Goal: Task Accomplishment & Management: Use online tool/utility

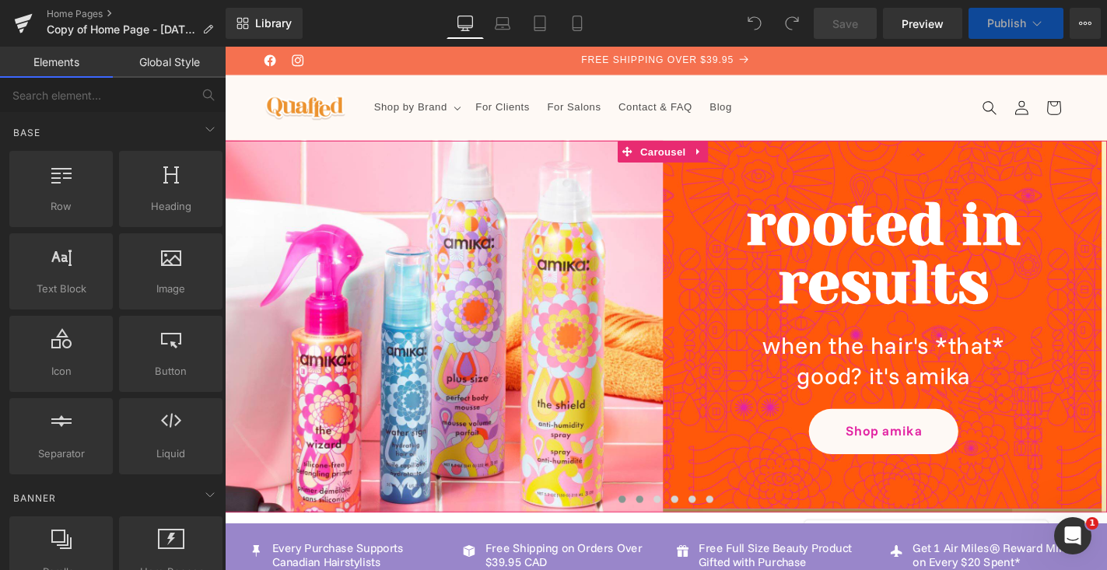
click at [668, 526] on span at bounding box center [668, 530] width 8 height 8
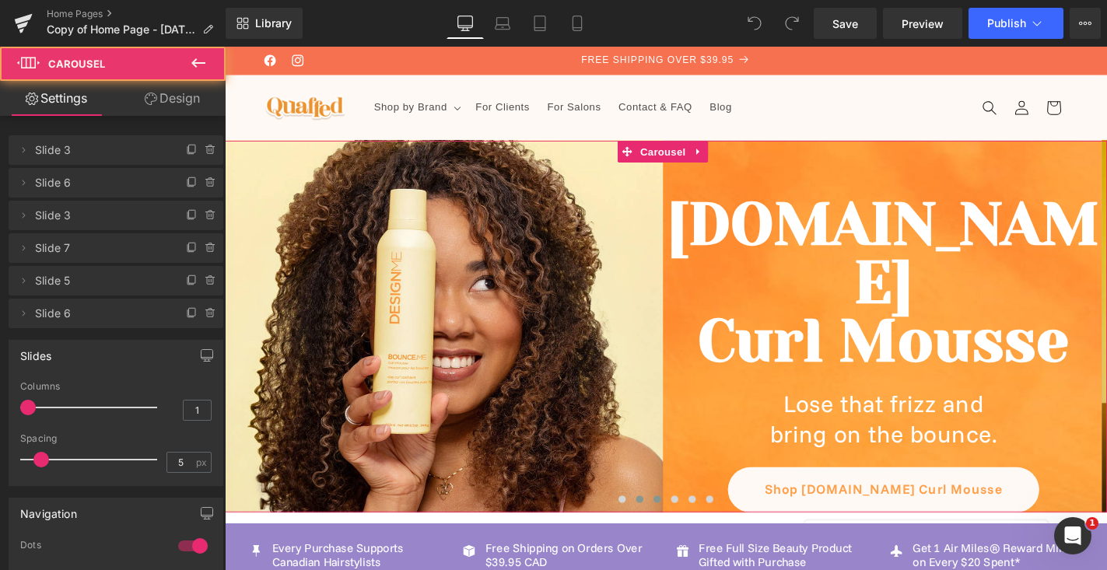
click at [685, 530] on span at bounding box center [686, 530] width 8 height 8
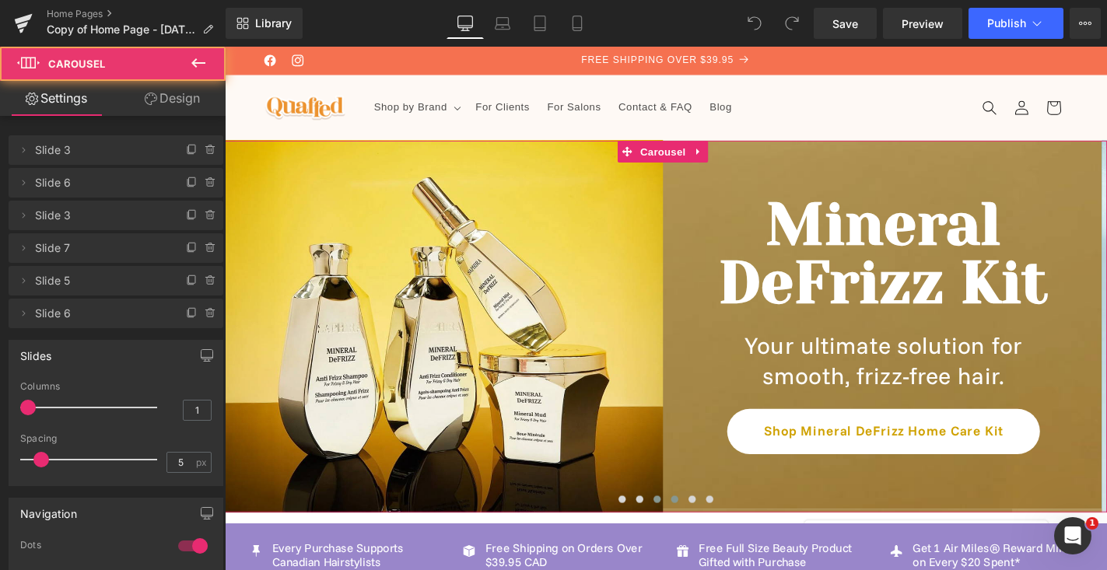
click at [705, 528] on span at bounding box center [705, 530] width 8 height 8
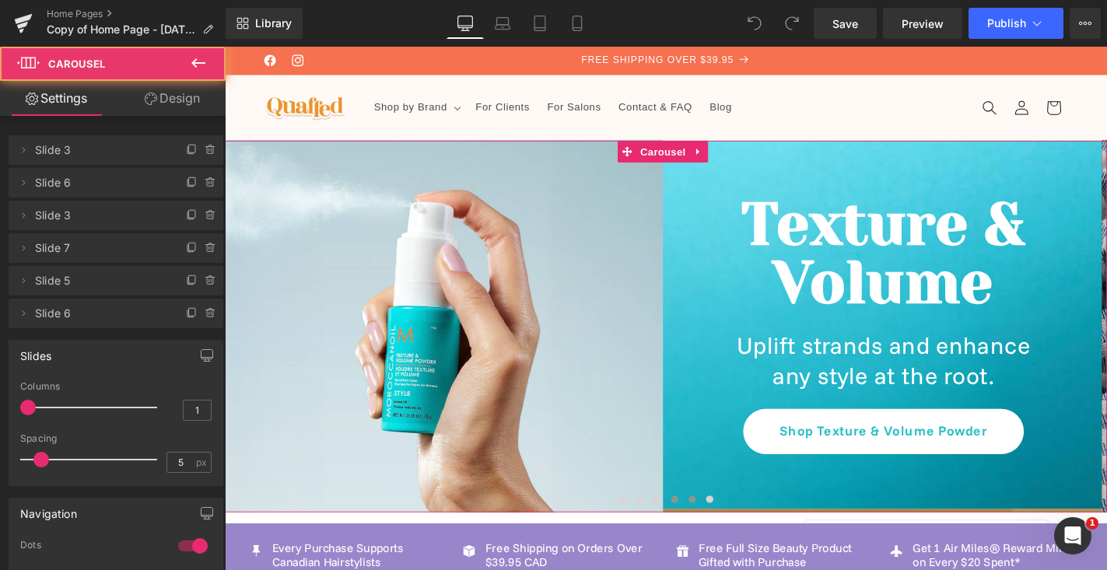
click at [727, 529] on button at bounding box center [723, 530] width 19 height 16
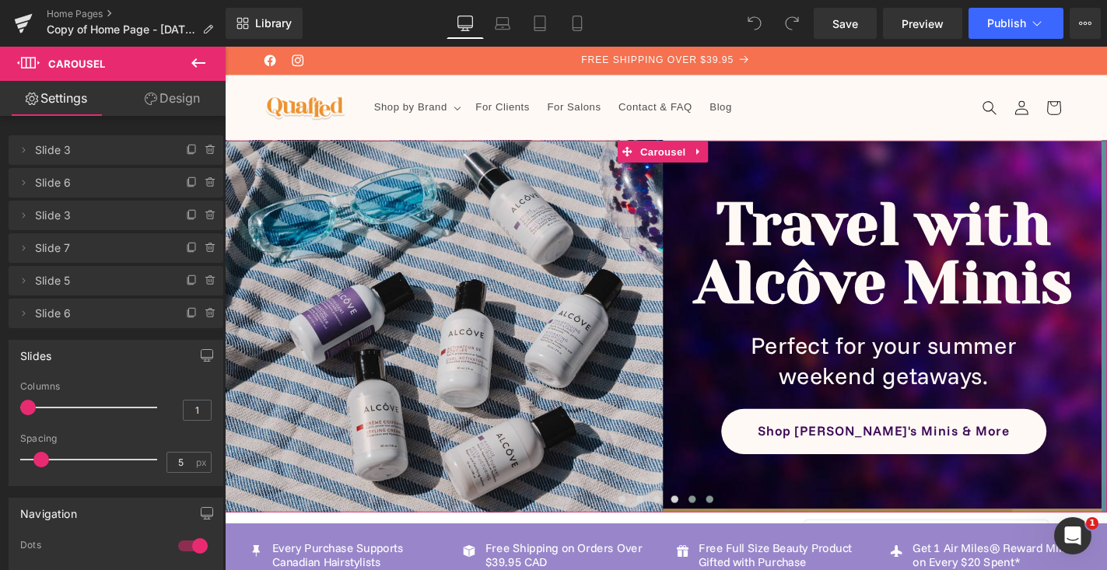
click at [741, 530] on span at bounding box center [742, 530] width 8 height 8
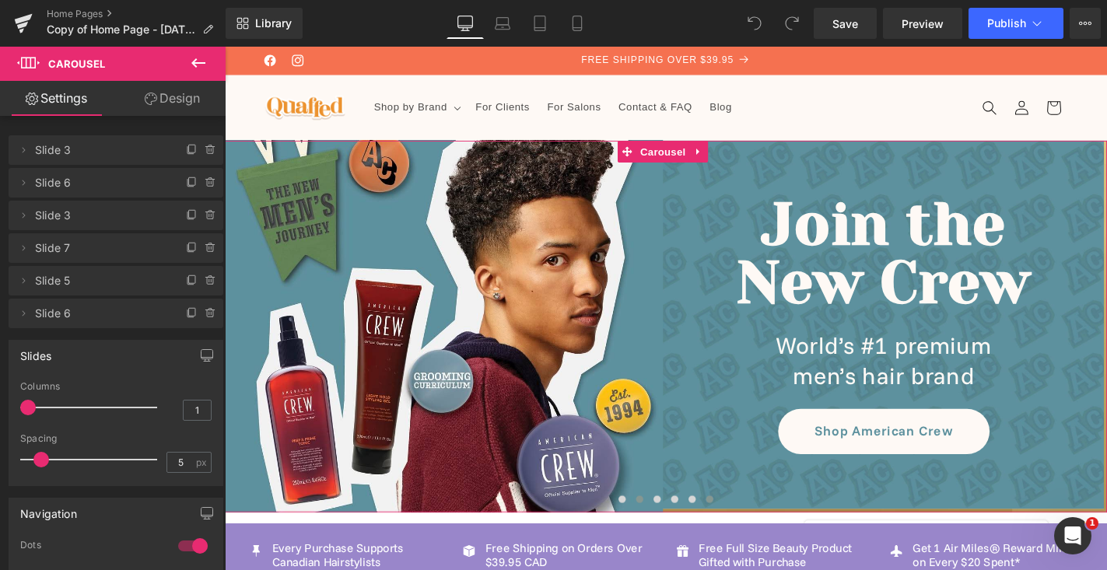
click at [664, 530] on span at bounding box center [668, 530] width 8 height 8
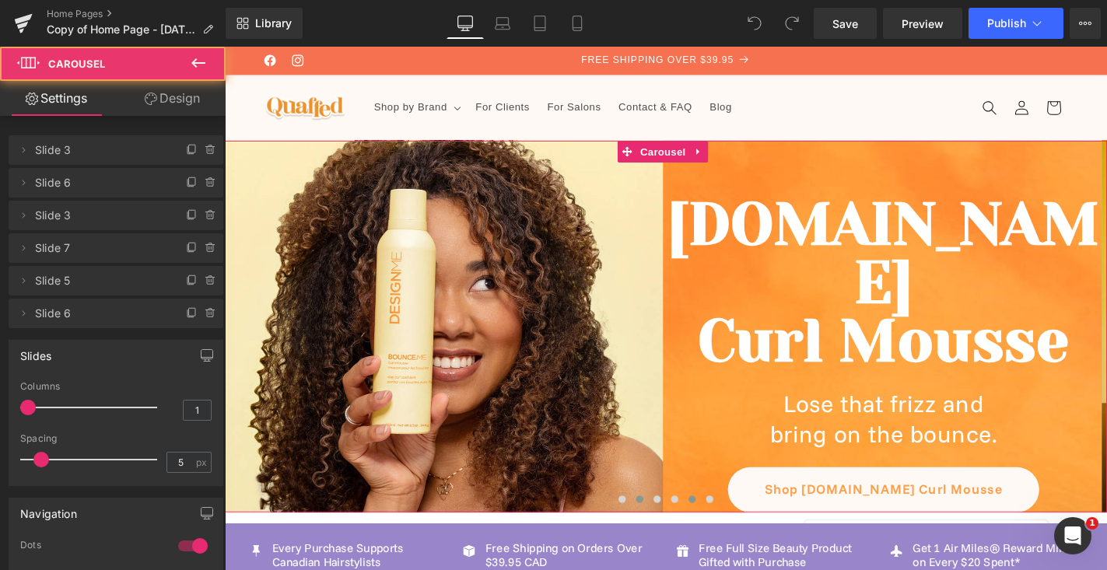
click at [721, 528] on span at bounding box center [724, 530] width 8 height 8
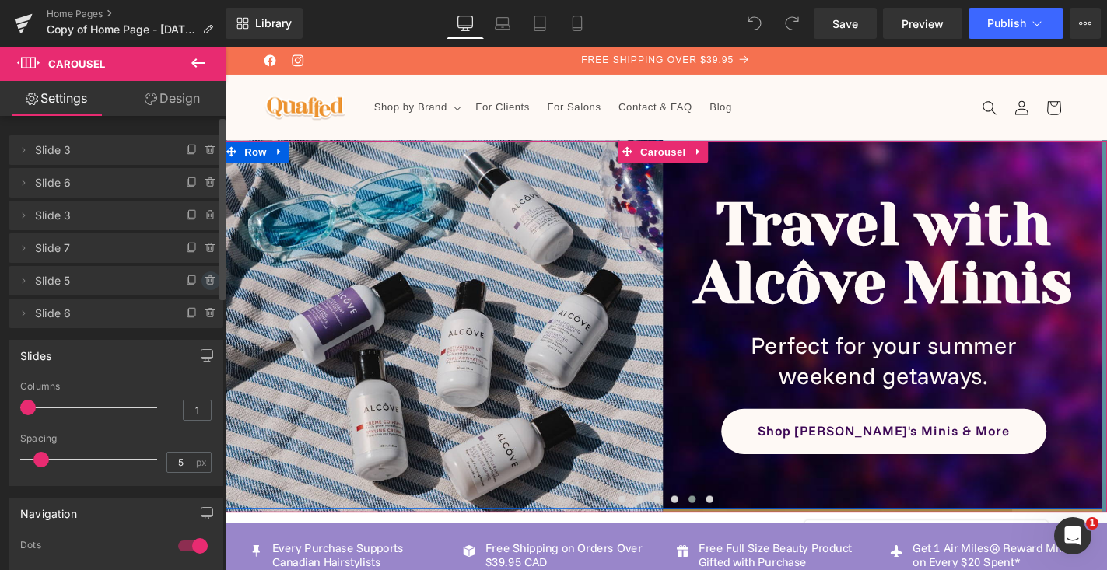
click at [209, 279] on icon at bounding box center [209, 280] width 0 height 3
click at [203, 279] on button "Delete" at bounding box center [194, 282] width 49 height 20
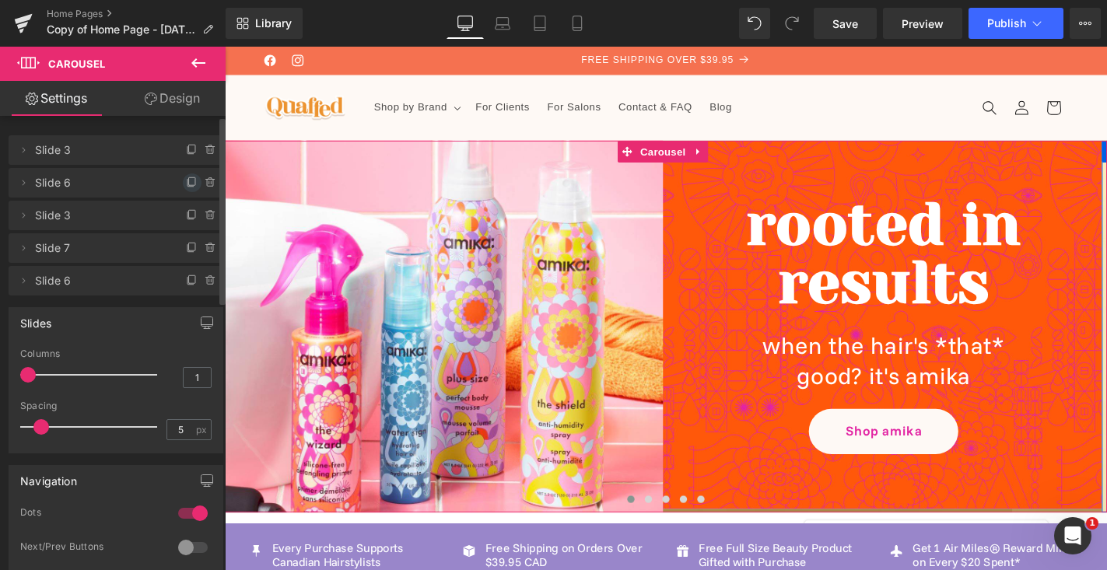
click at [186, 181] on icon at bounding box center [192, 183] width 12 height 12
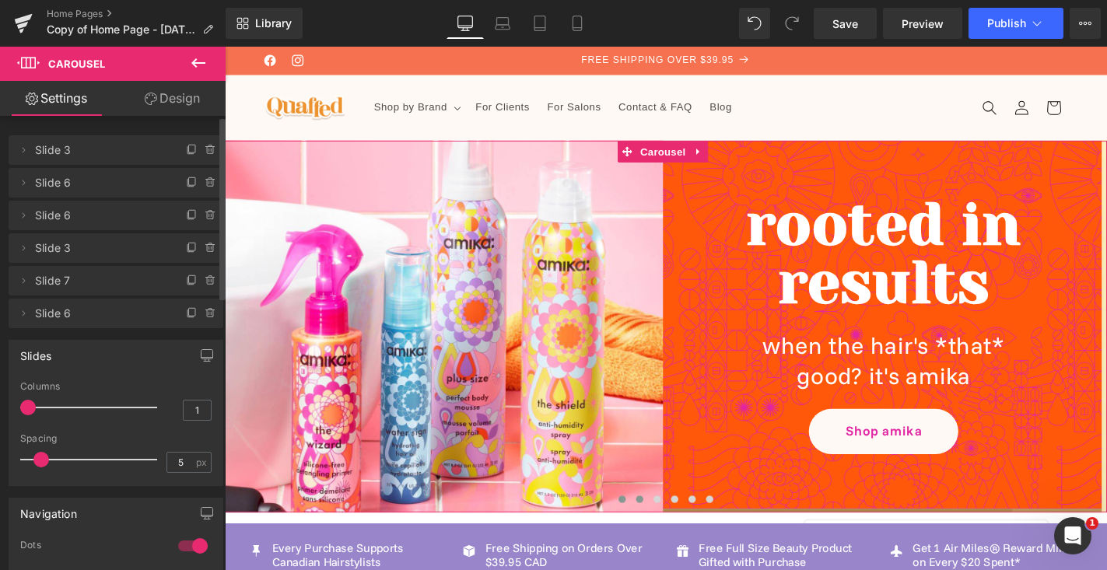
click at [665, 530] on span at bounding box center [668, 530] width 8 height 8
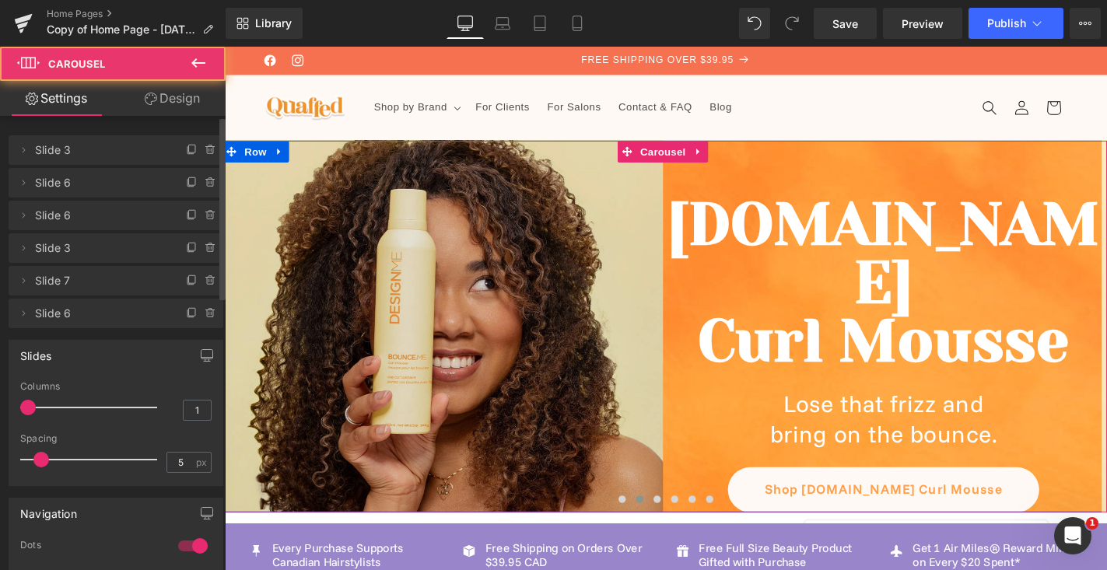
click at [647, 454] on img at bounding box center [457, 343] width 471 height 471
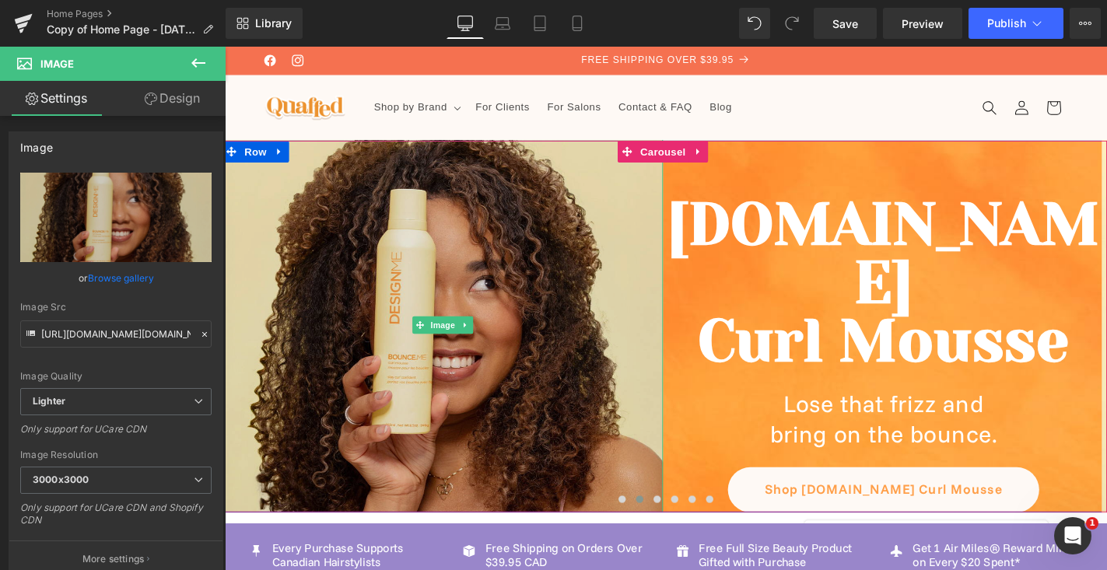
click at [643, 472] on img at bounding box center [457, 343] width 471 height 471
click at [568, 370] on img at bounding box center [457, 343] width 471 height 471
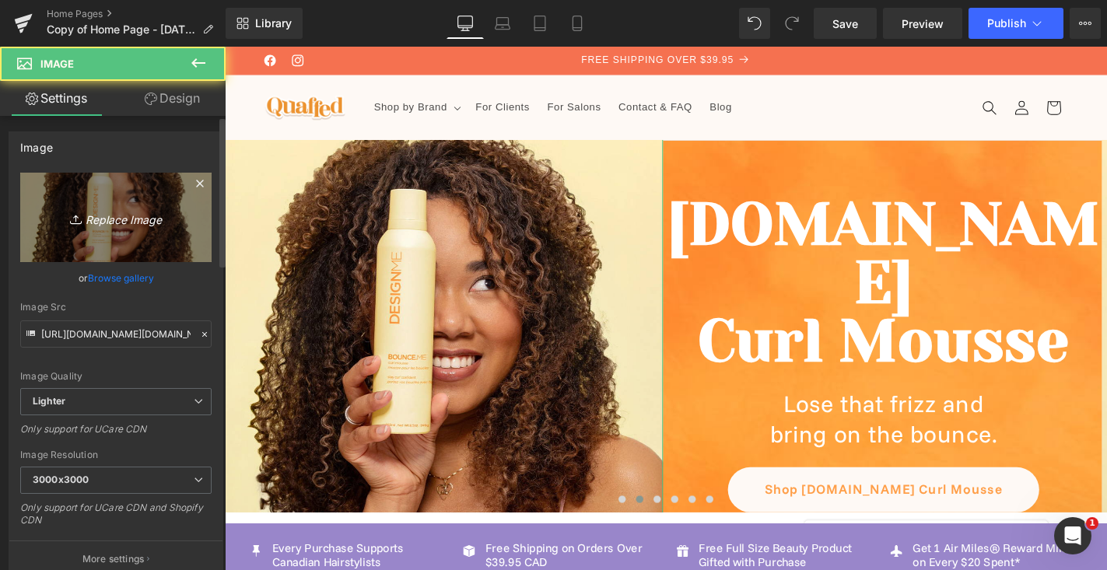
click at [79, 211] on icon "Replace Image" at bounding box center [116, 217] width 124 height 19
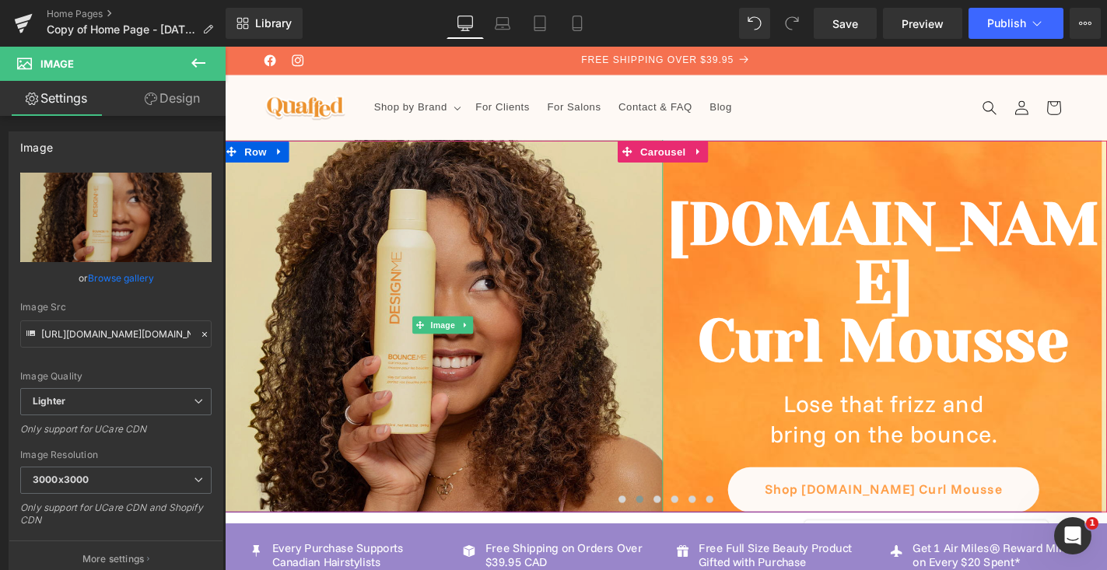
type input "C:\fakepath\opi fall [DATE] banner.jpg"
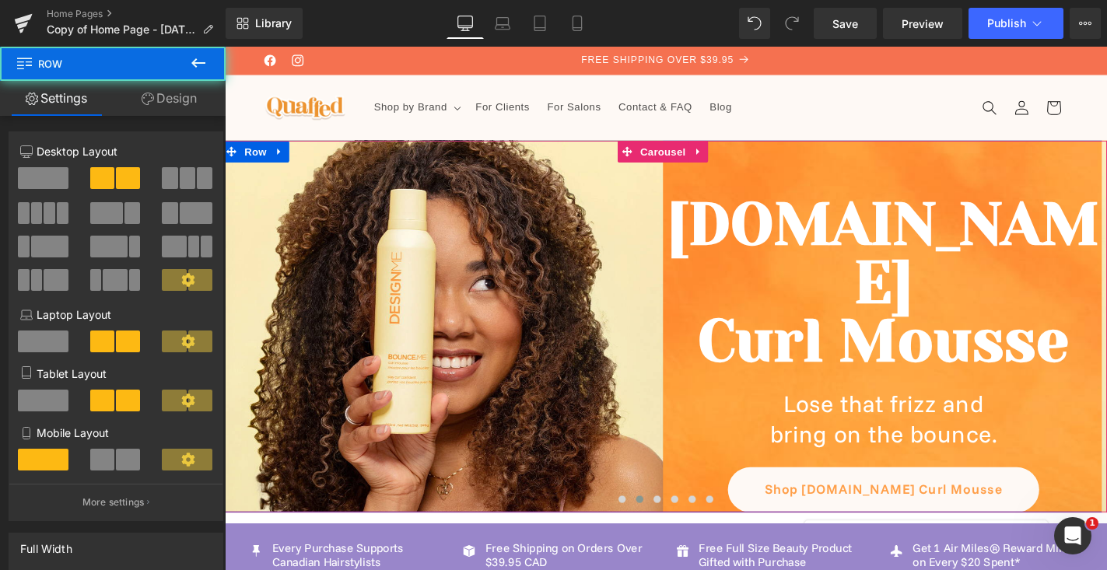
click at [1035, 520] on div "Image [DOMAIN_NAME] Curl Mousse Heading Lose that frizz and bring on the bounce…" at bounding box center [692, 345] width 941 height 397
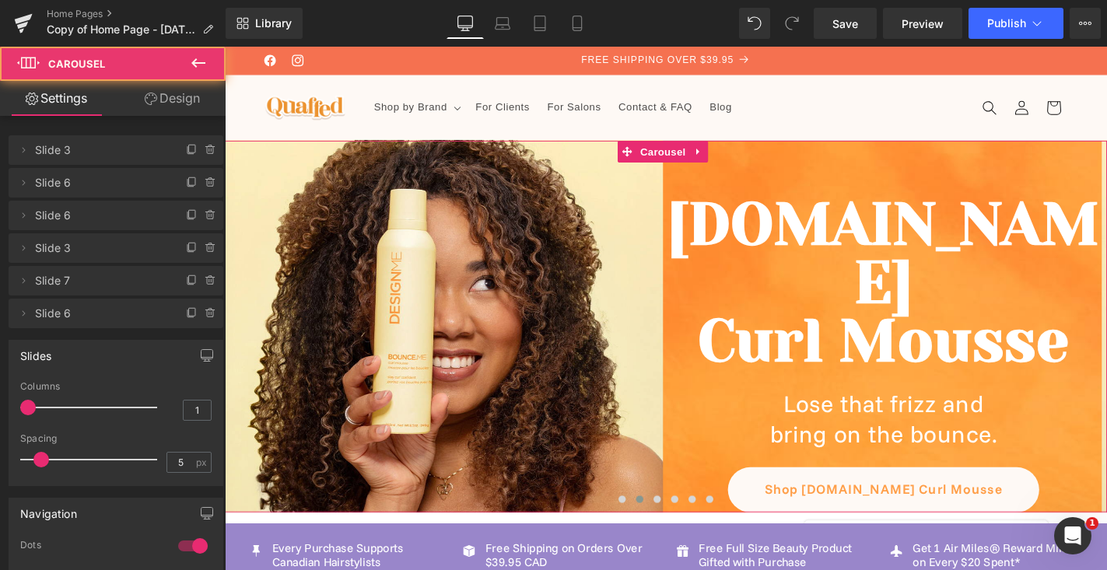
click at [869, 522] on div at bounding box center [695, 533] width 941 height 23
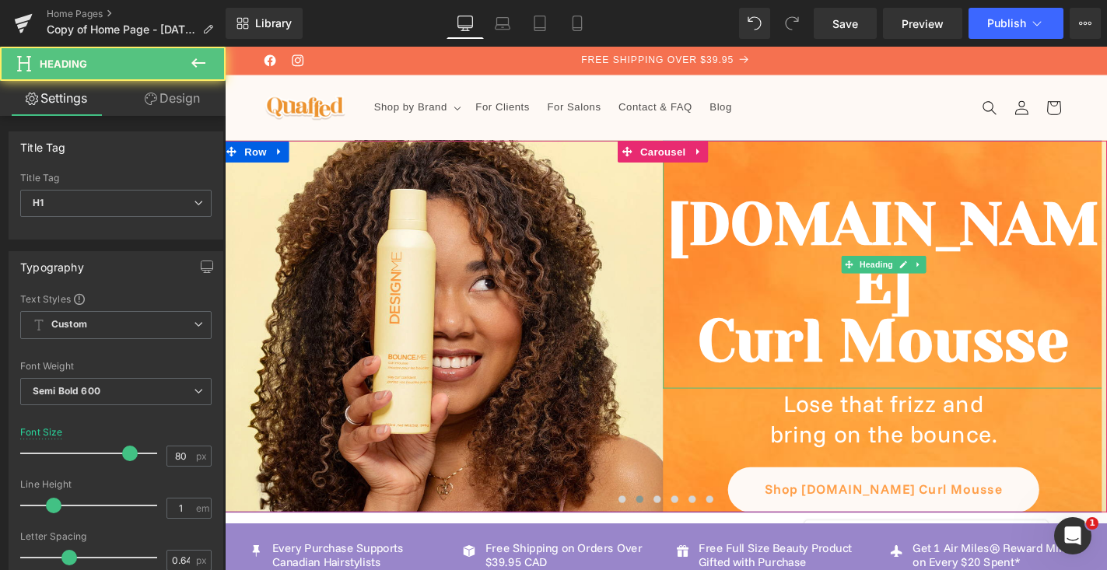
click at [920, 184] on div "[DOMAIN_NAME] Curl Mousse" at bounding box center [927, 279] width 471 height 265
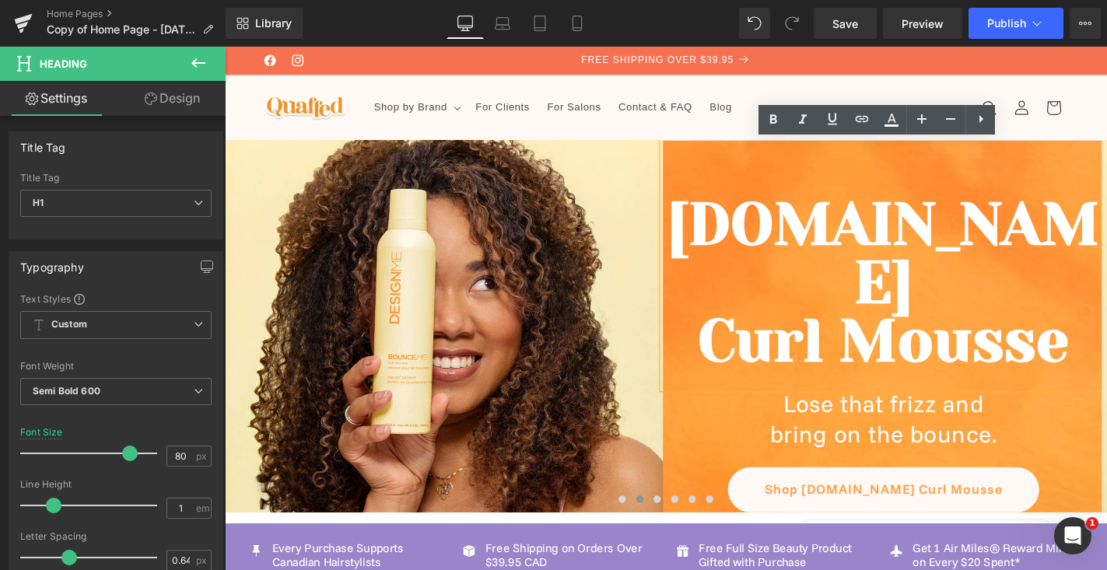
click at [737, 503] on div "Image [DOMAIN_NAME] Curl Mousse Heading Lose that frizz and bring on the bounce…" at bounding box center [692, 345] width 941 height 397
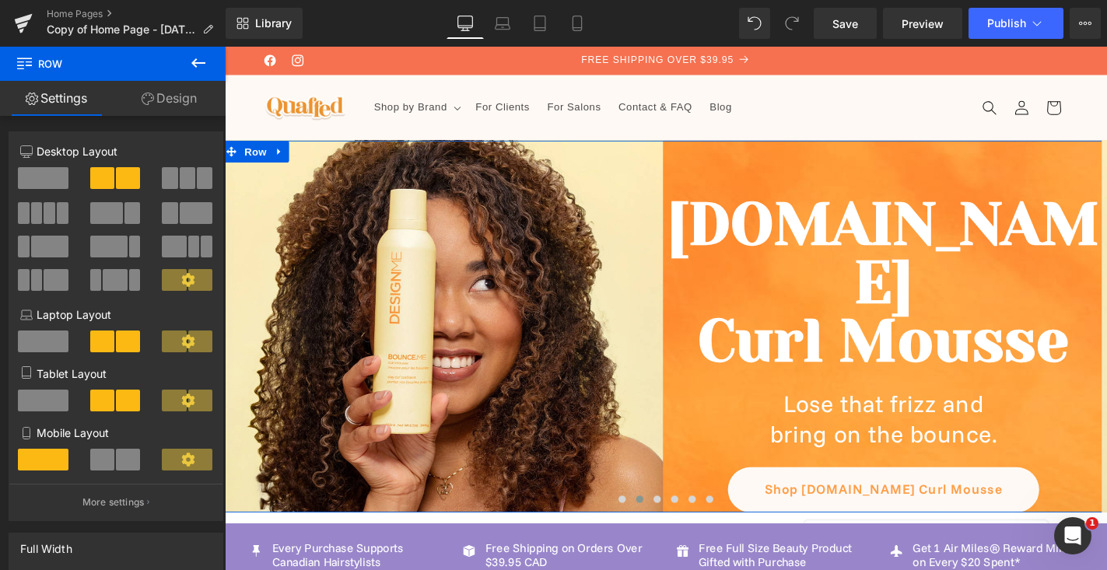
click at [185, 100] on link "Design" at bounding box center [169, 98] width 113 height 35
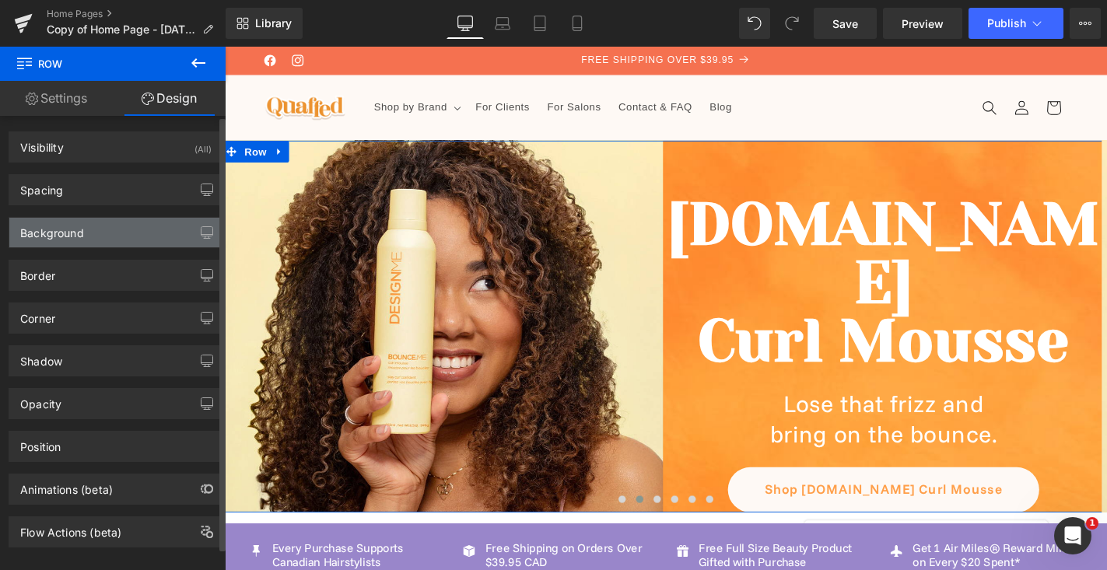
click at [169, 237] on div "Background" at bounding box center [115, 233] width 213 height 30
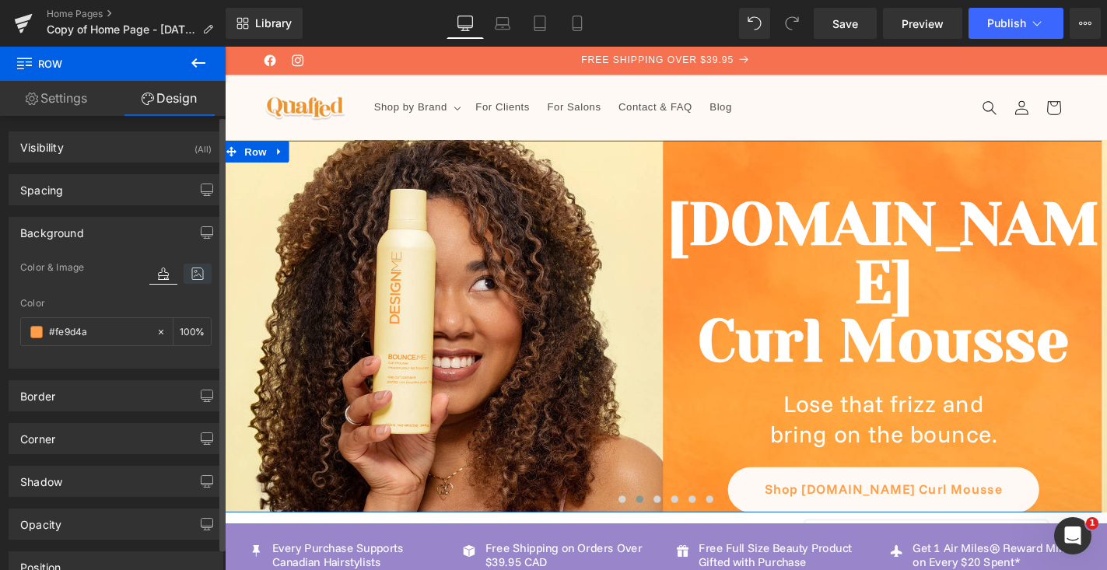
click at [191, 277] on icon at bounding box center [198, 274] width 28 height 20
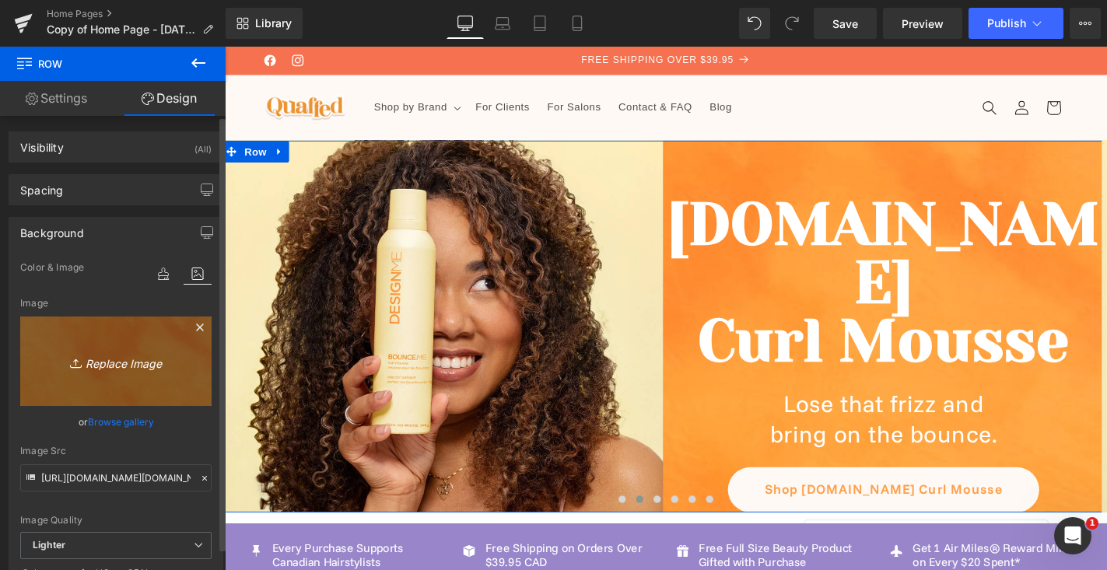
click at [145, 354] on icon "Replace Image" at bounding box center [116, 361] width 124 height 19
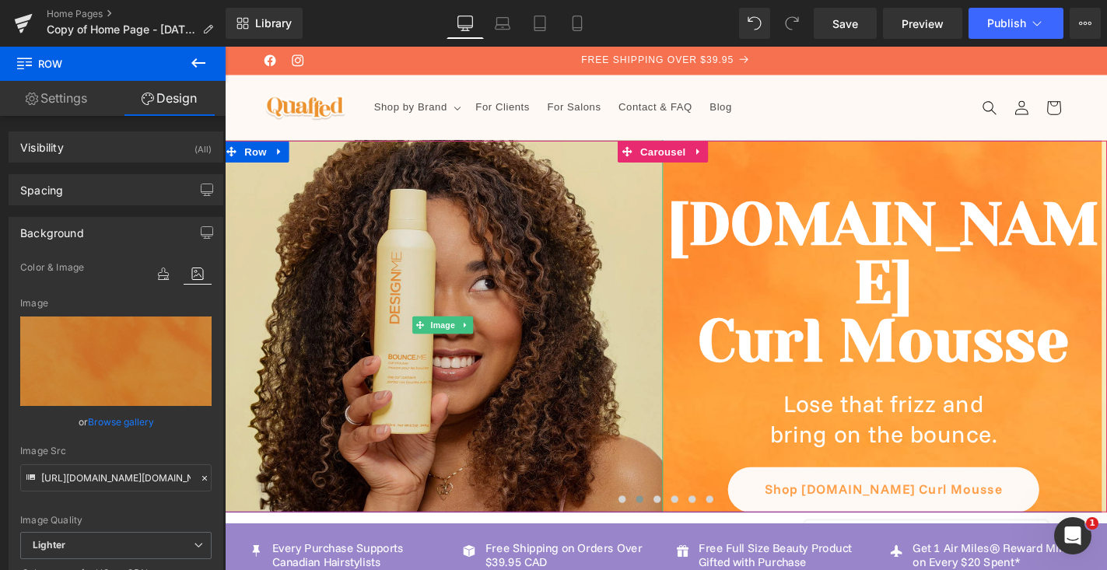
type input "C:\fakepath\opi fall [DATE] banner background.jpg"
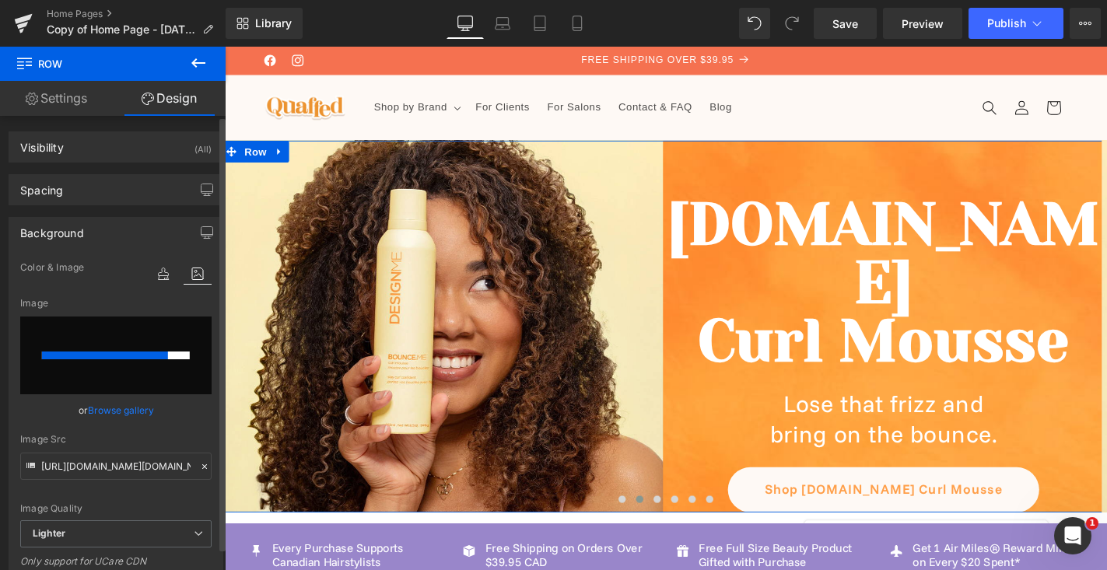
click at [129, 409] on link "Browse gallery" at bounding box center [121, 410] width 66 height 27
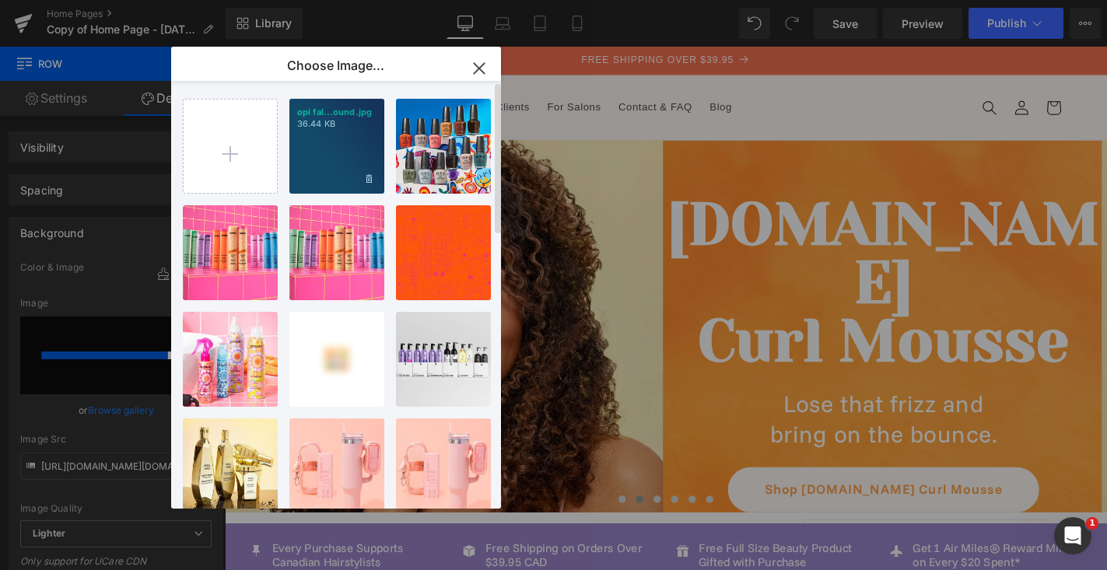
click at [350, 167] on div "opi fal...ound.jpg 36.44 KB" at bounding box center [336, 146] width 95 height 95
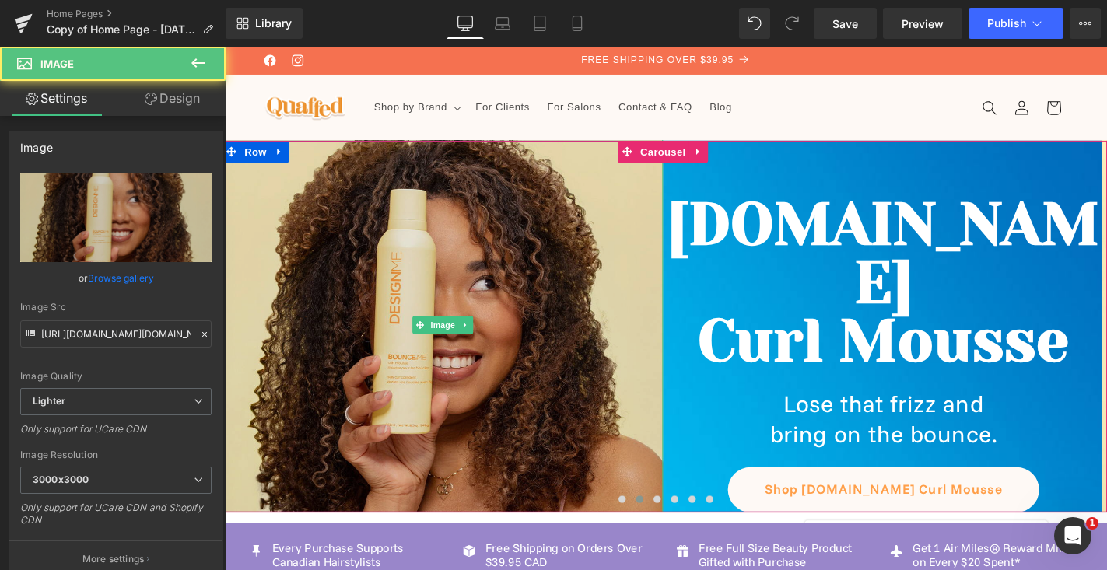
click at [468, 487] on img at bounding box center [457, 343] width 471 height 471
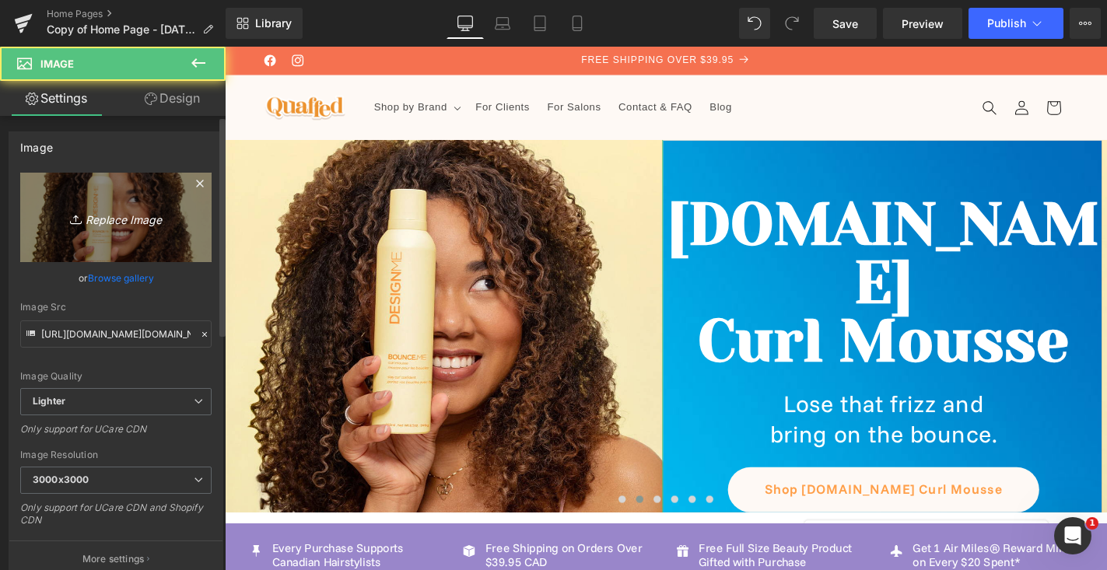
click at [114, 230] on link "Replace Image" at bounding box center [115, 217] width 191 height 89
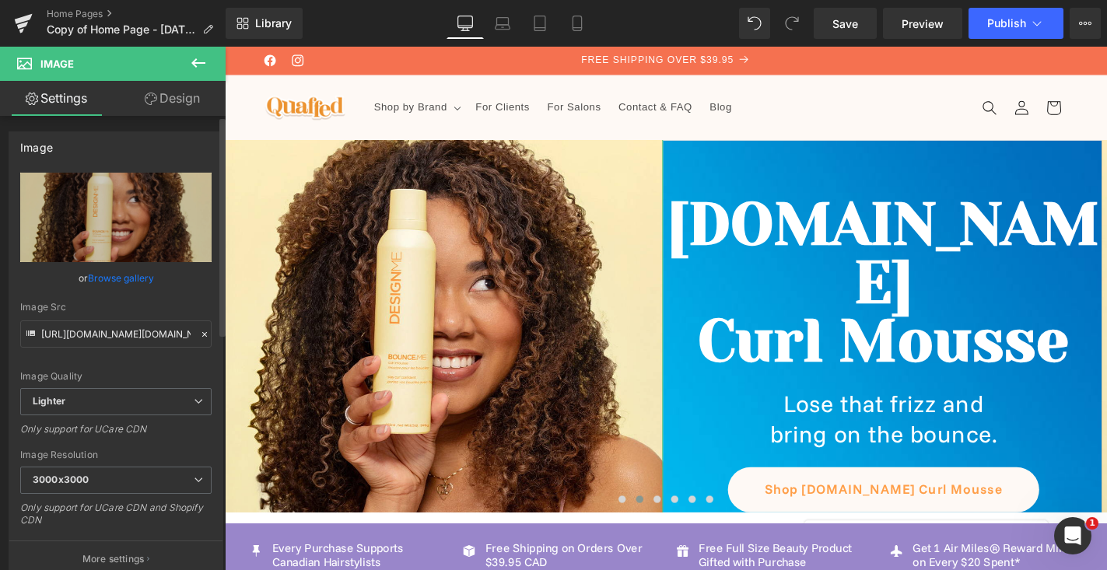
click at [139, 282] on link "Browse gallery" at bounding box center [121, 278] width 66 height 27
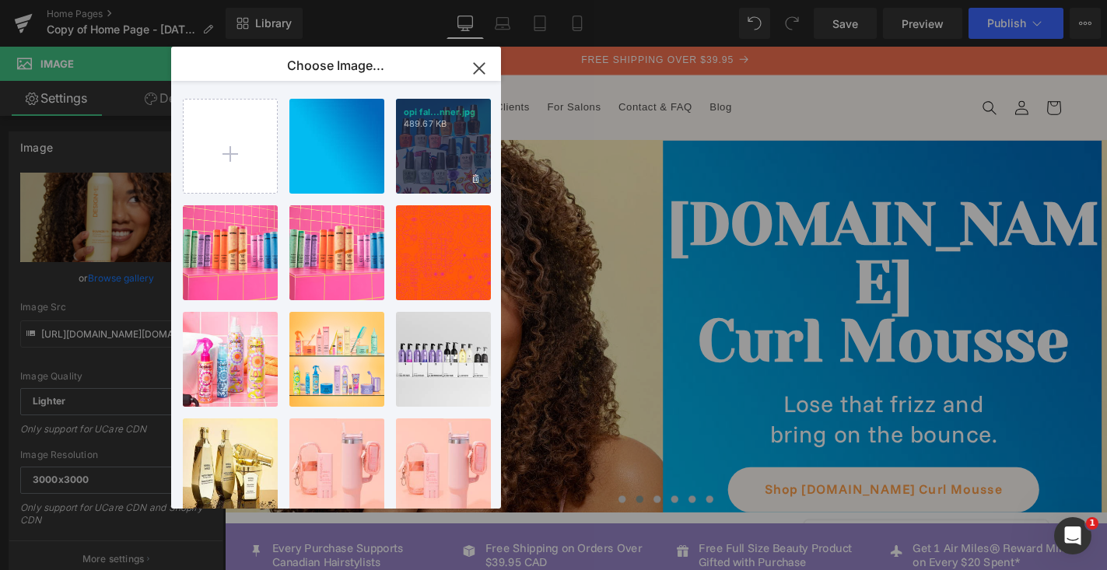
click at [434, 136] on div "opi fal...nner.jpg 489.67 KB" at bounding box center [443, 146] width 95 height 95
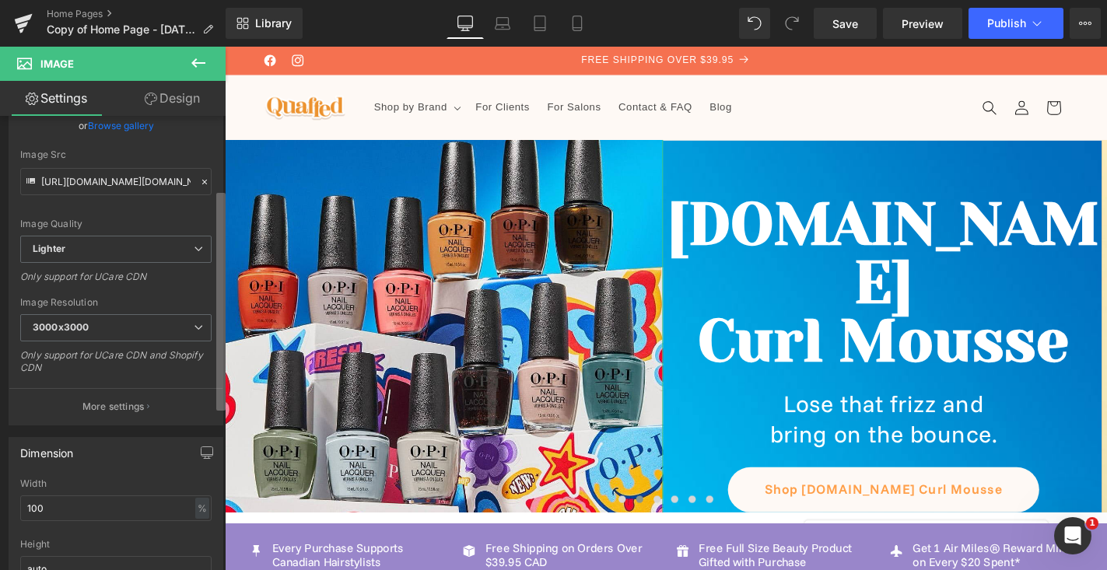
click at [216, 384] on div "Image [URL][DOMAIN_NAME][DOMAIN_NAME] Replace Image Upload image or Browse gall…" at bounding box center [113, 346] width 226 height 461
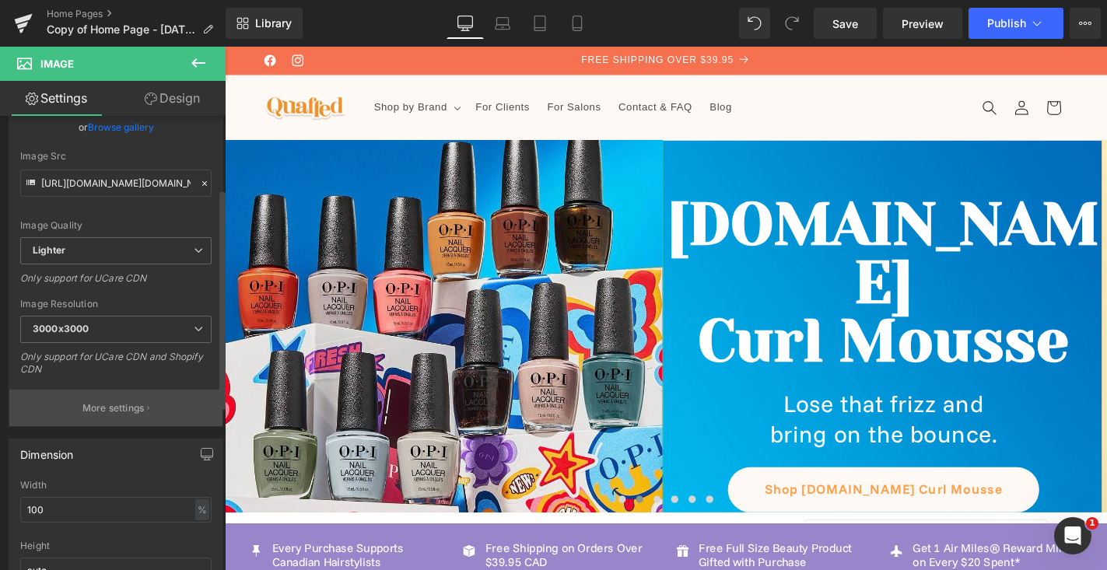
click at [171, 405] on button "More settings" at bounding box center [115, 408] width 213 height 37
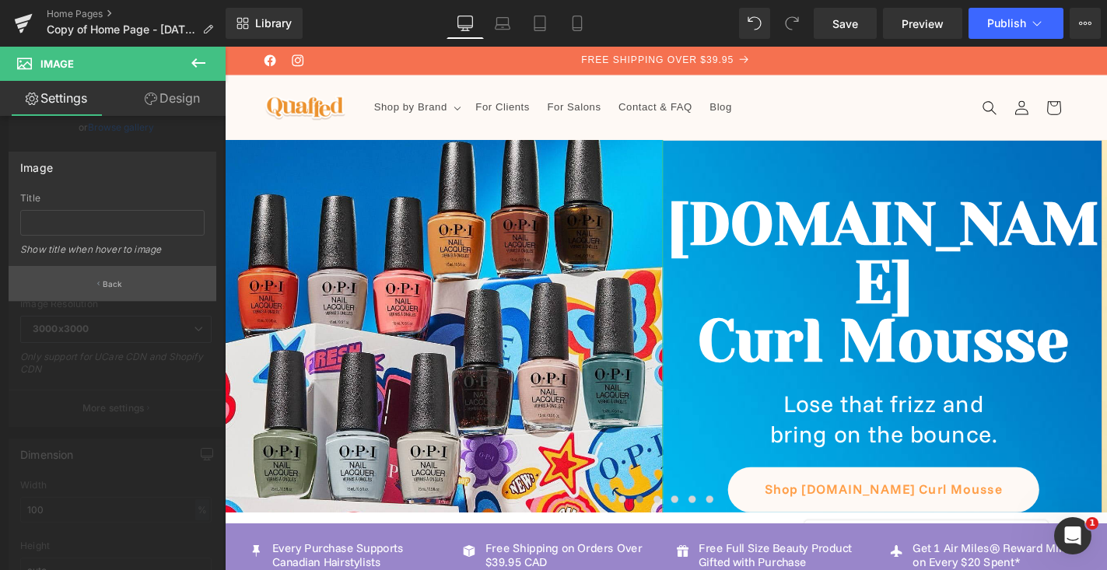
click at [150, 281] on button "Back" at bounding box center [113, 283] width 208 height 35
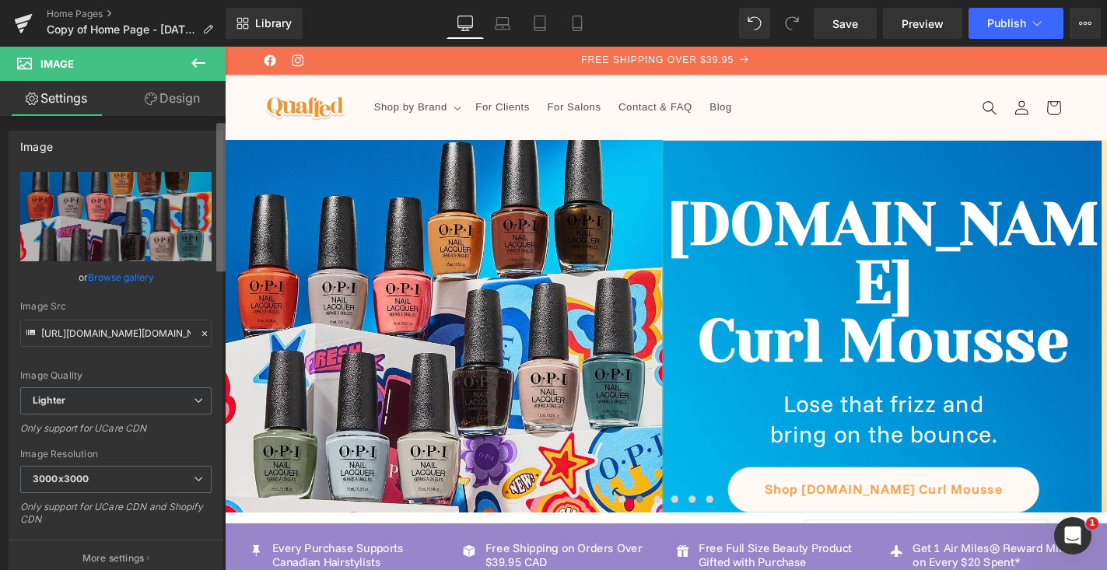
scroll to position [0, 0]
click at [221, 241] on b at bounding box center [220, 193] width 9 height 149
click at [185, 102] on link "Design" at bounding box center [172, 98] width 113 height 35
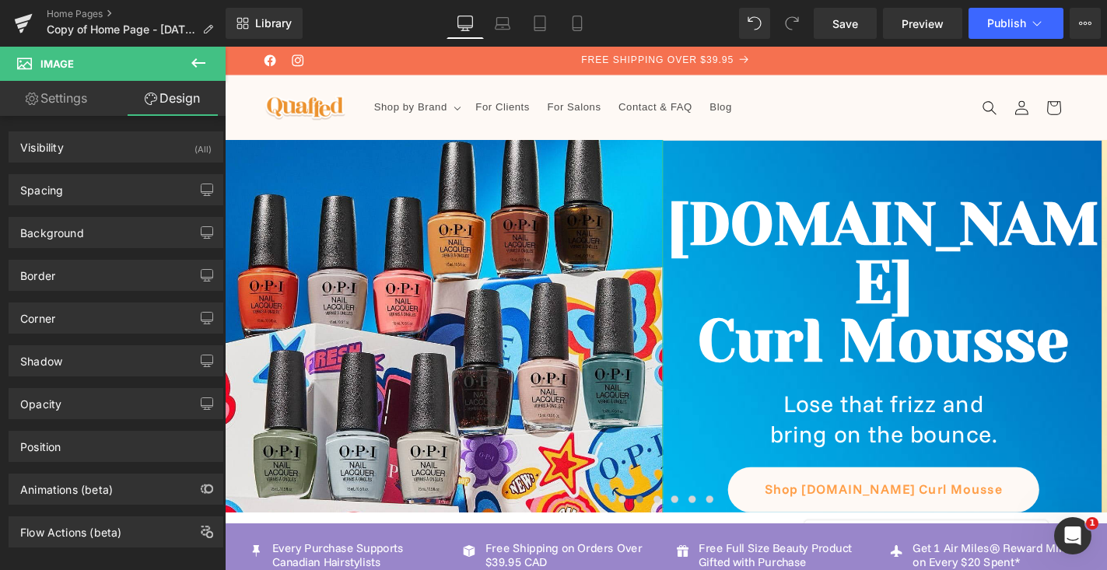
click at [86, 107] on link "Settings" at bounding box center [56, 98] width 113 height 35
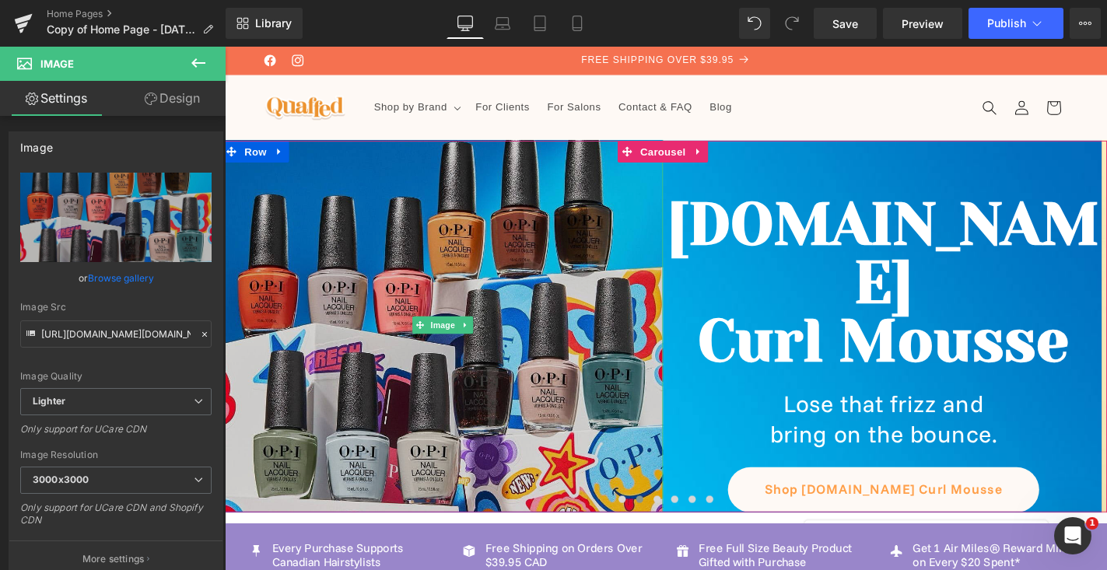
click at [465, 233] on img at bounding box center [457, 343] width 471 height 471
click at [616, 472] on img at bounding box center [457, 343] width 471 height 471
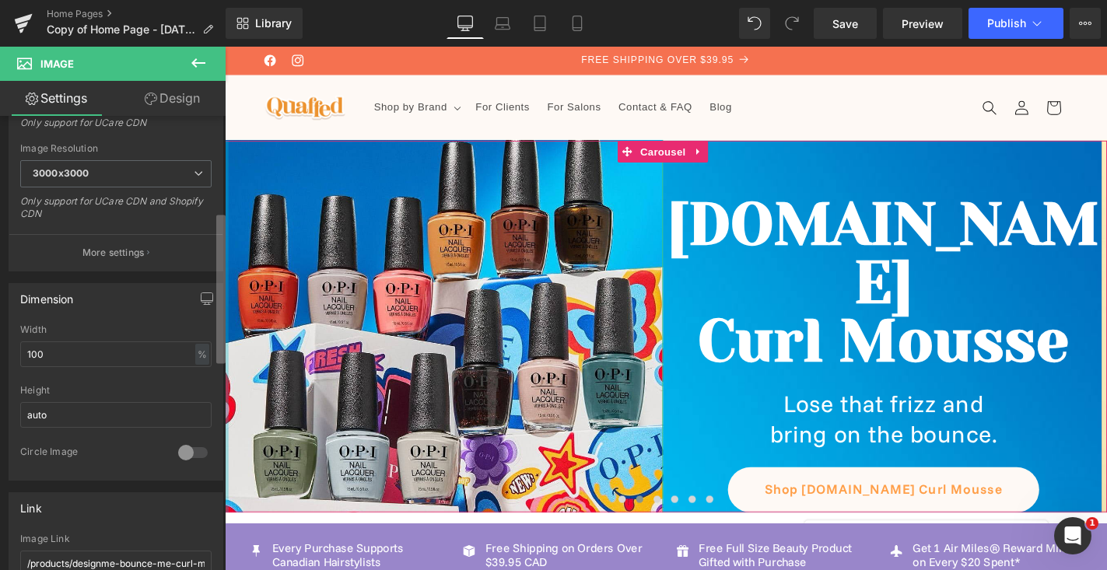
scroll to position [340, 0]
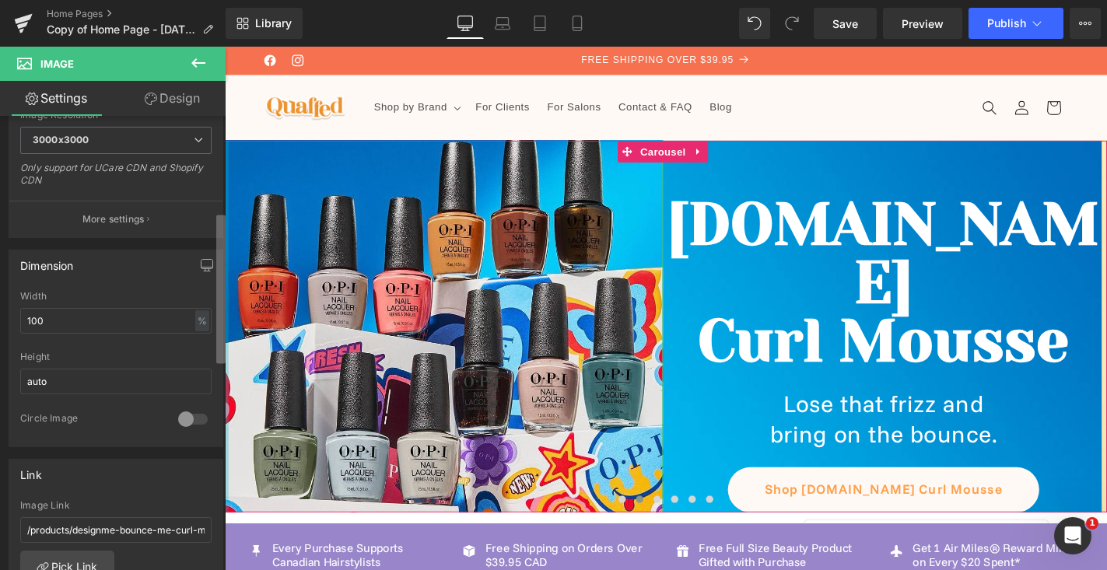
click at [218, 363] on b at bounding box center [220, 289] width 9 height 149
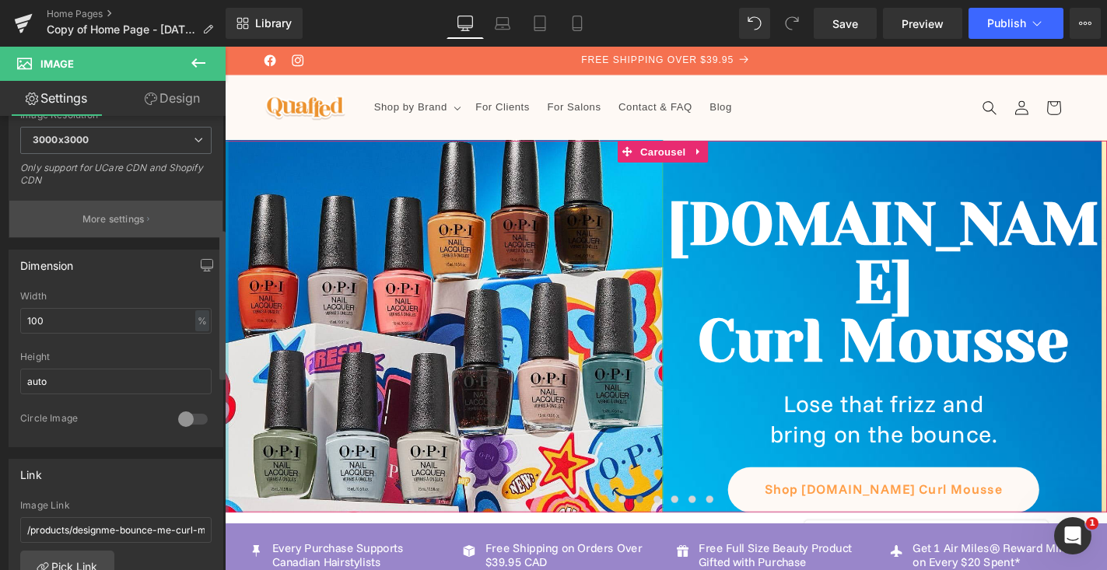
click at [166, 230] on button "More settings" at bounding box center [115, 219] width 213 height 37
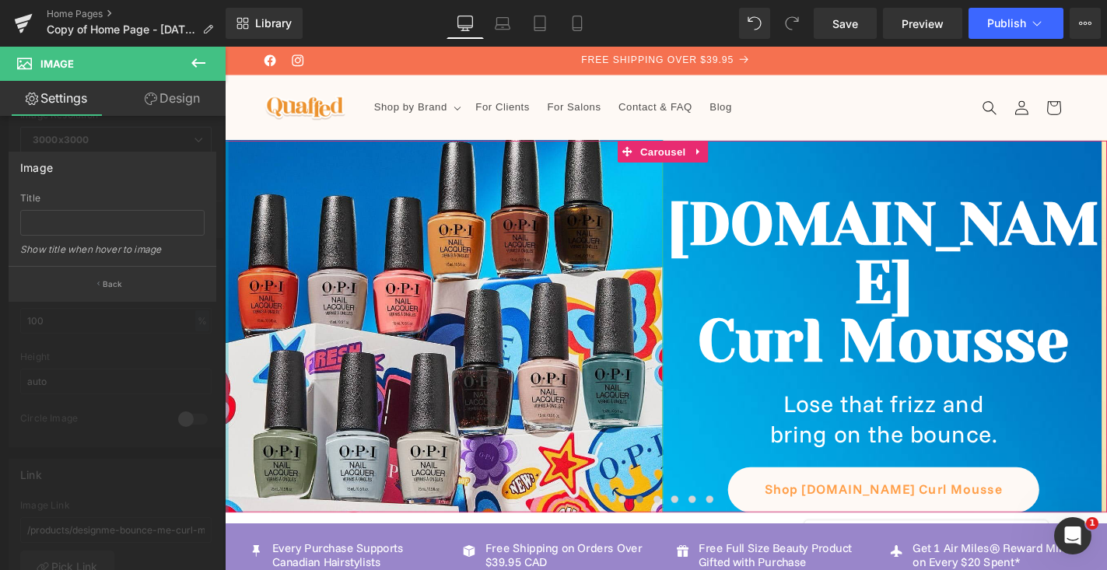
click at [160, 303] on div at bounding box center [113, 312] width 226 height 531
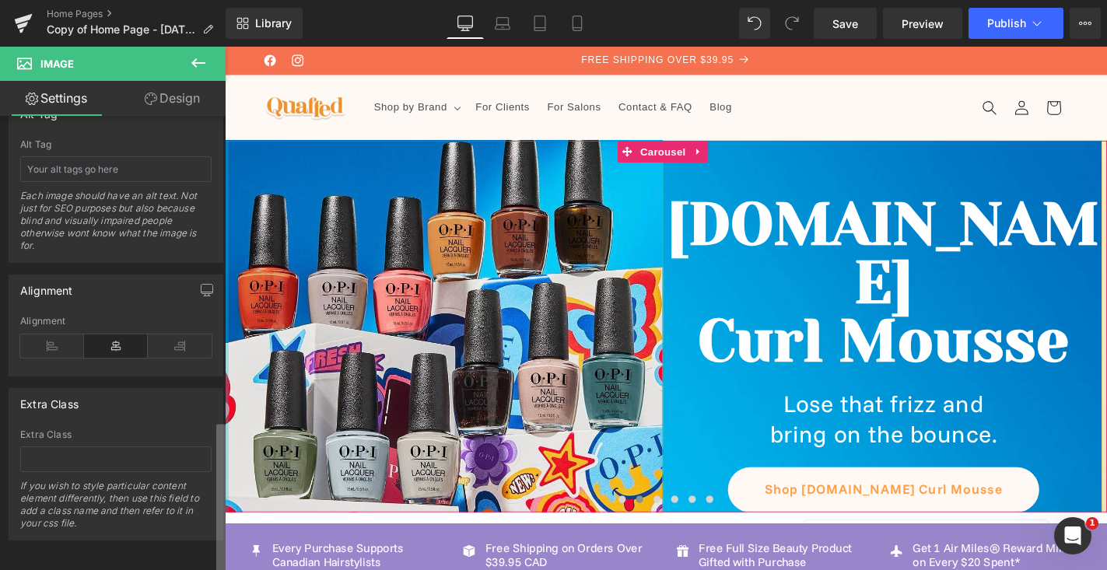
scroll to position [926, 0]
click at [190, 464] on div "Image [URL][DOMAIN_NAME][DOMAIN_NAME] Replace Image Upload image or Browse gall…" at bounding box center [113, 346] width 226 height 461
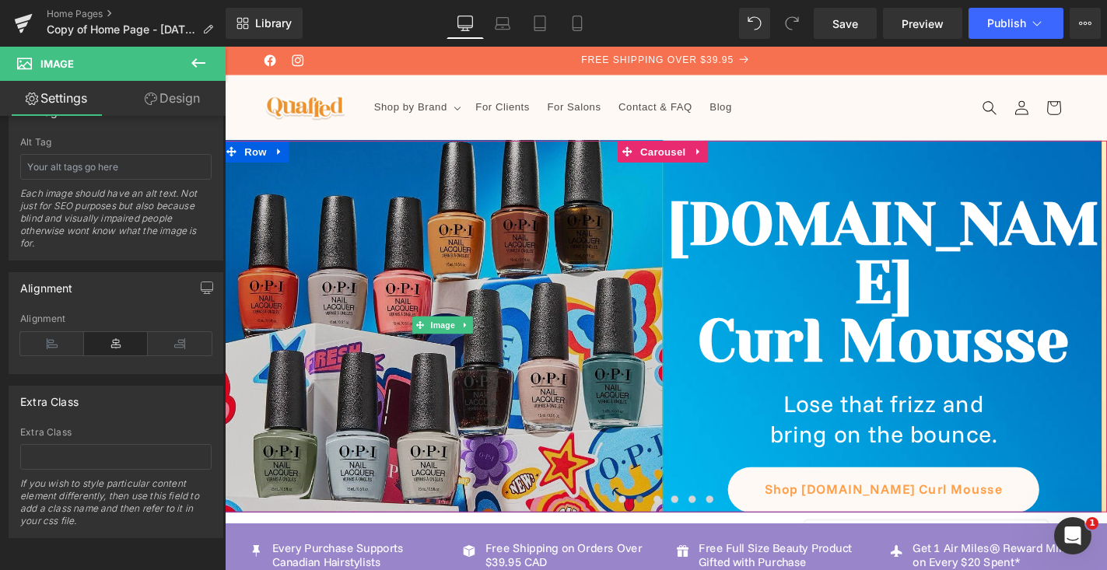
click at [556, 404] on img at bounding box center [457, 343] width 471 height 471
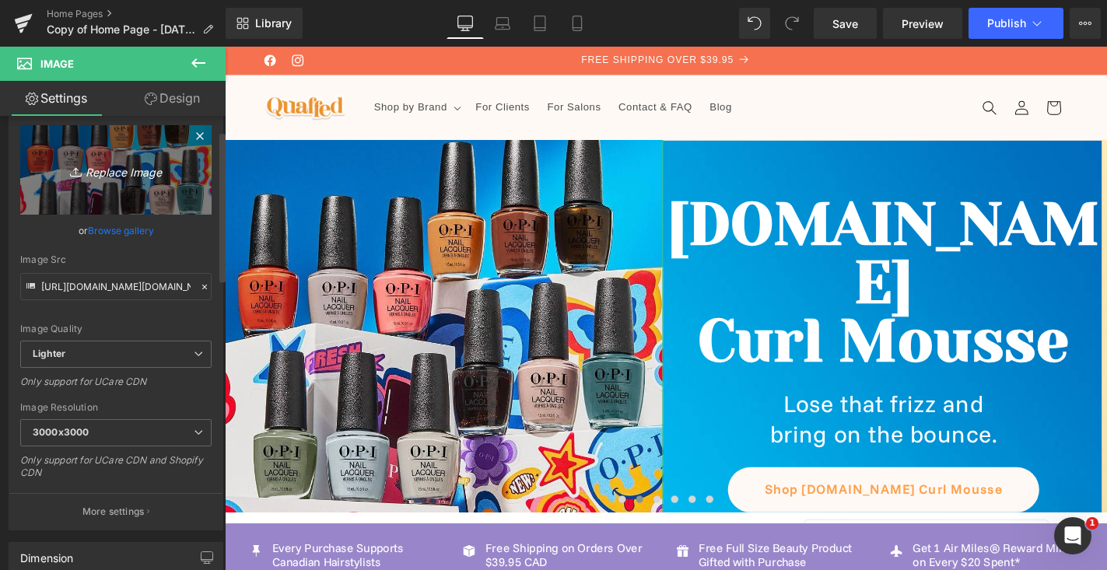
scroll to position [45, 0]
click at [202, 152] on link "Replace Image" at bounding box center [115, 172] width 191 height 89
click at [163, 164] on icon "Replace Image" at bounding box center [116, 172] width 124 height 19
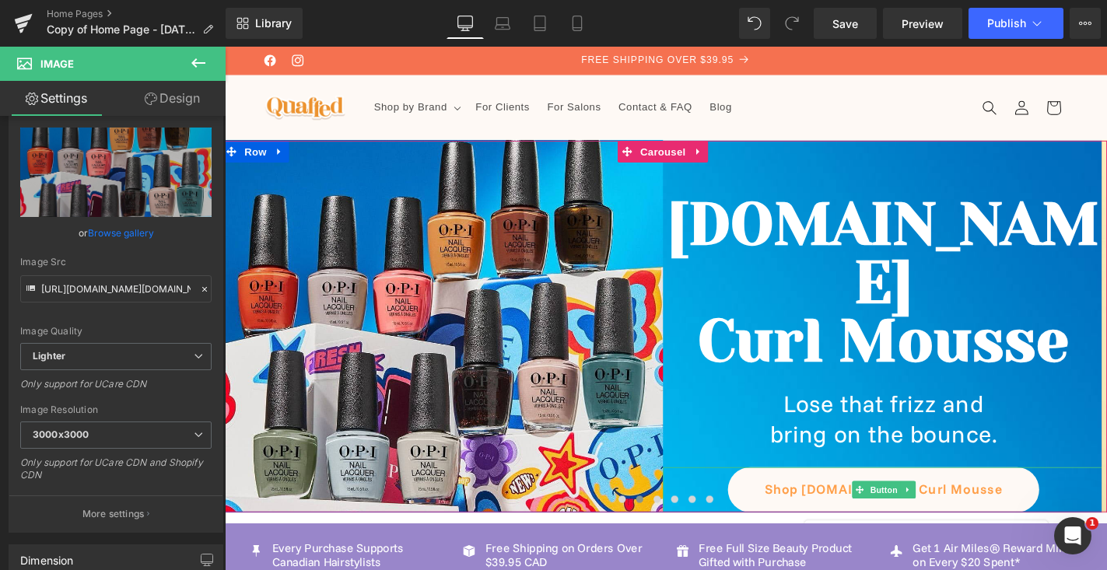
type input "C:\fakepath\opi fall [DATE] banner.jpg"
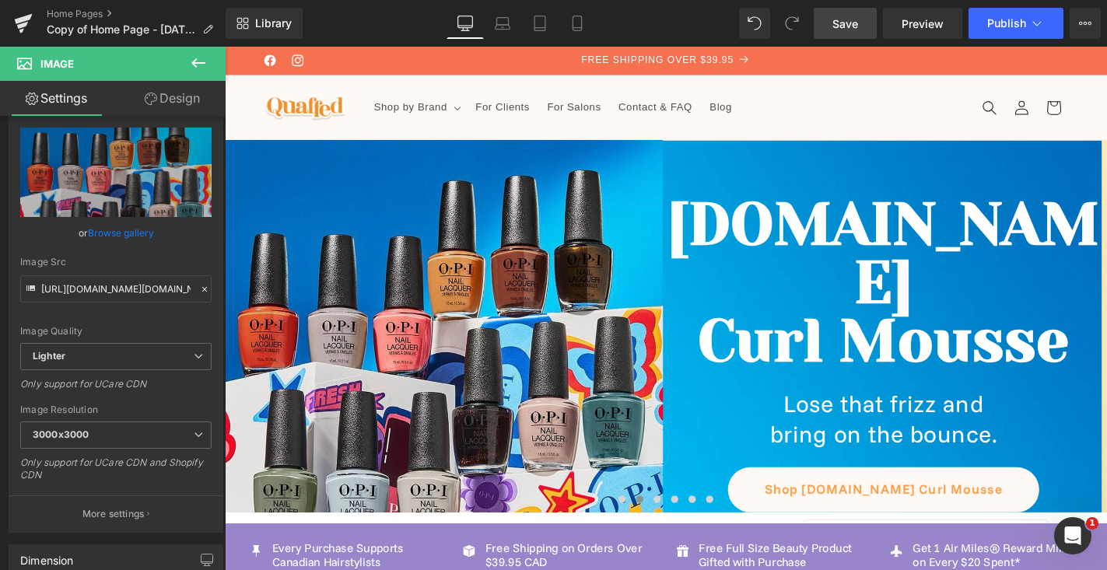
click at [848, 20] on span "Save" at bounding box center [846, 24] width 26 height 16
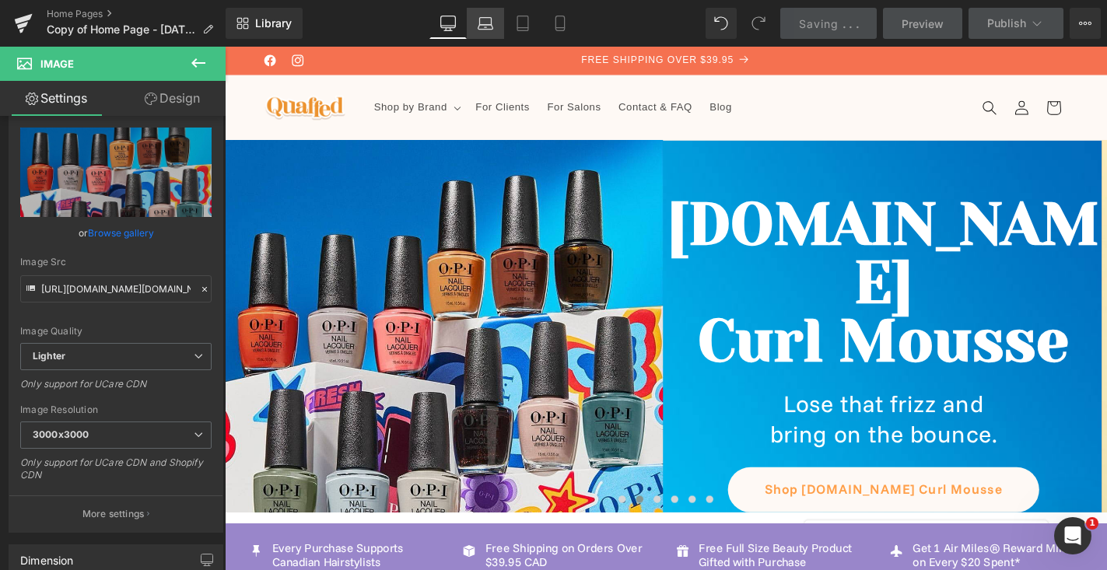
click at [488, 16] on icon at bounding box center [486, 24] width 16 height 16
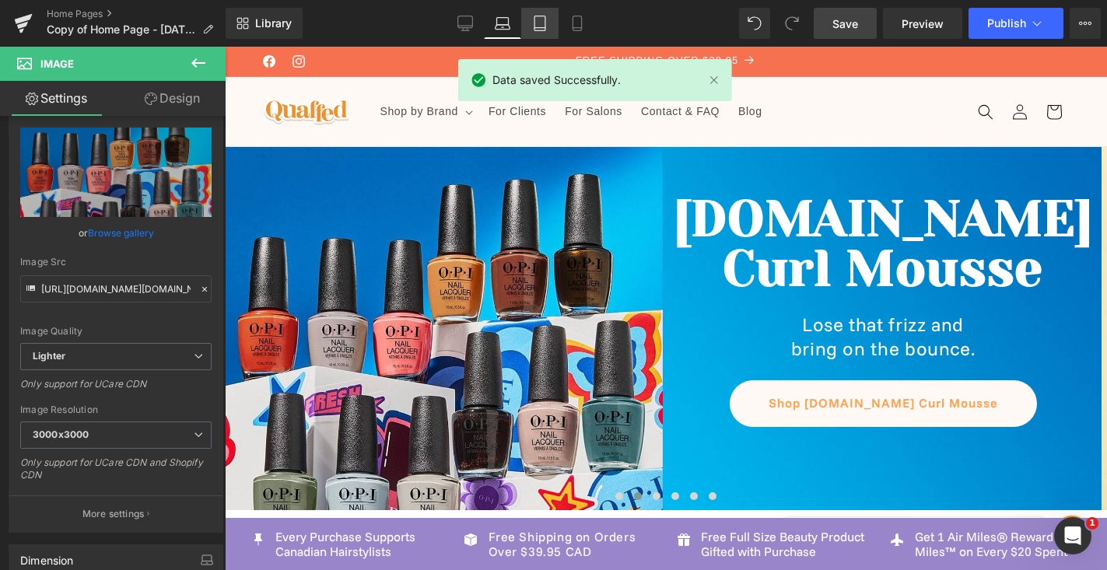
click at [540, 24] on icon at bounding box center [540, 24] width 16 height 16
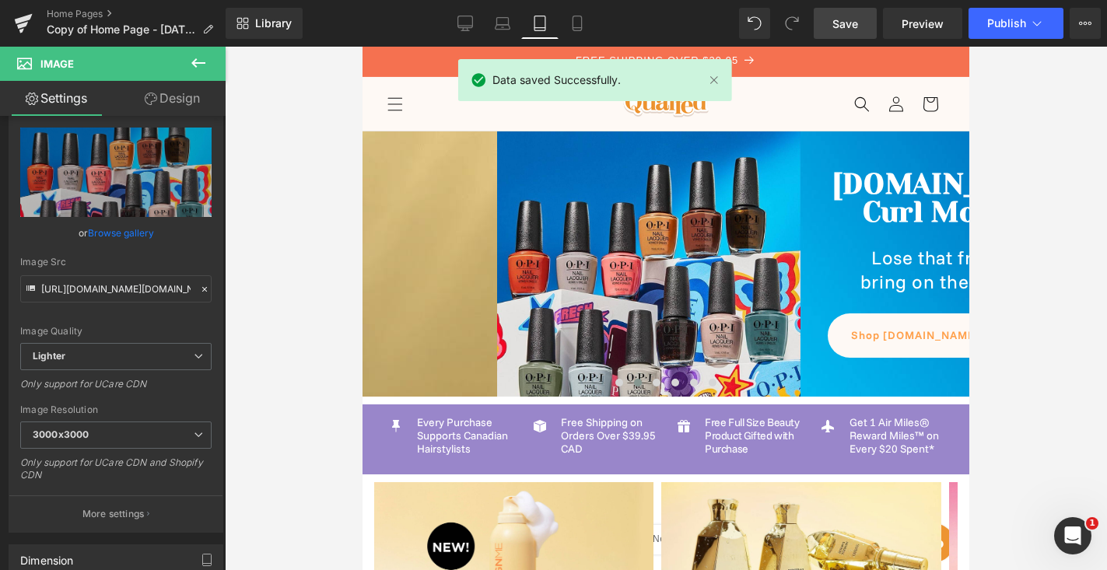
scroll to position [4, 0]
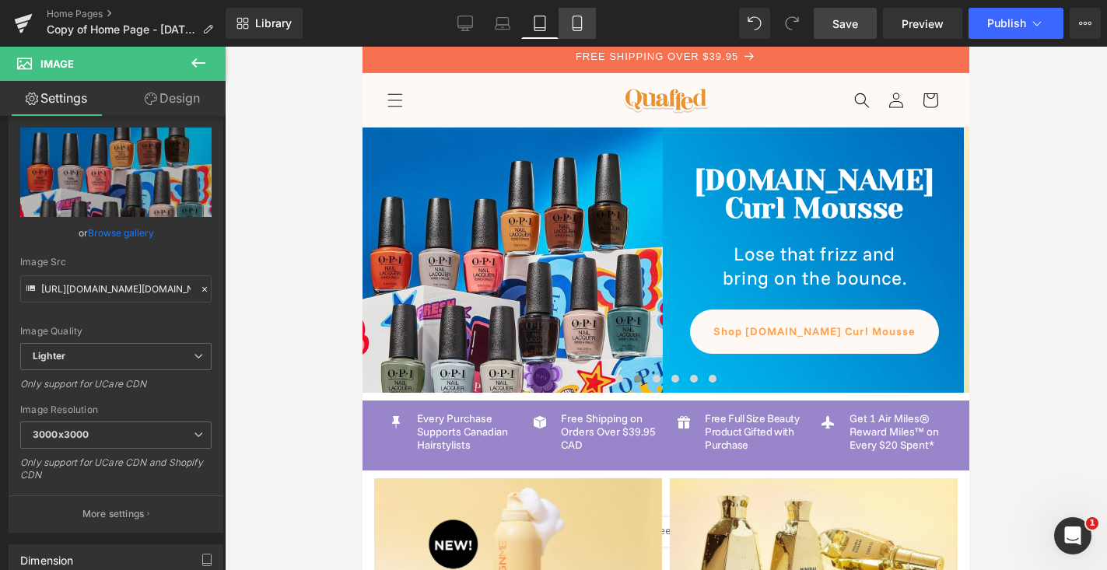
click at [580, 32] on link "Mobile" at bounding box center [577, 23] width 37 height 31
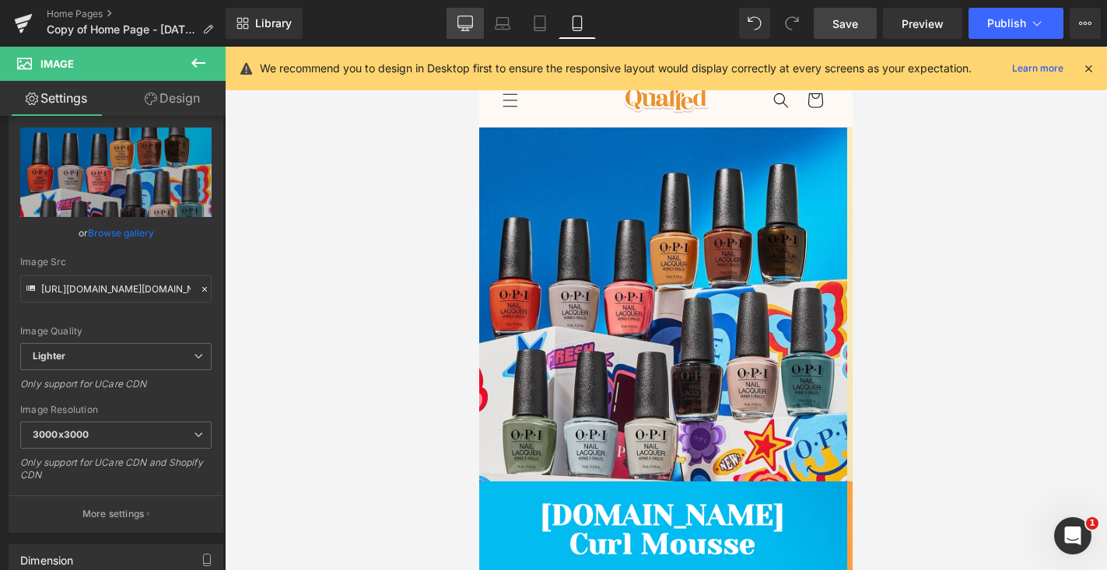
click at [469, 25] on icon at bounding box center [465, 24] width 16 height 16
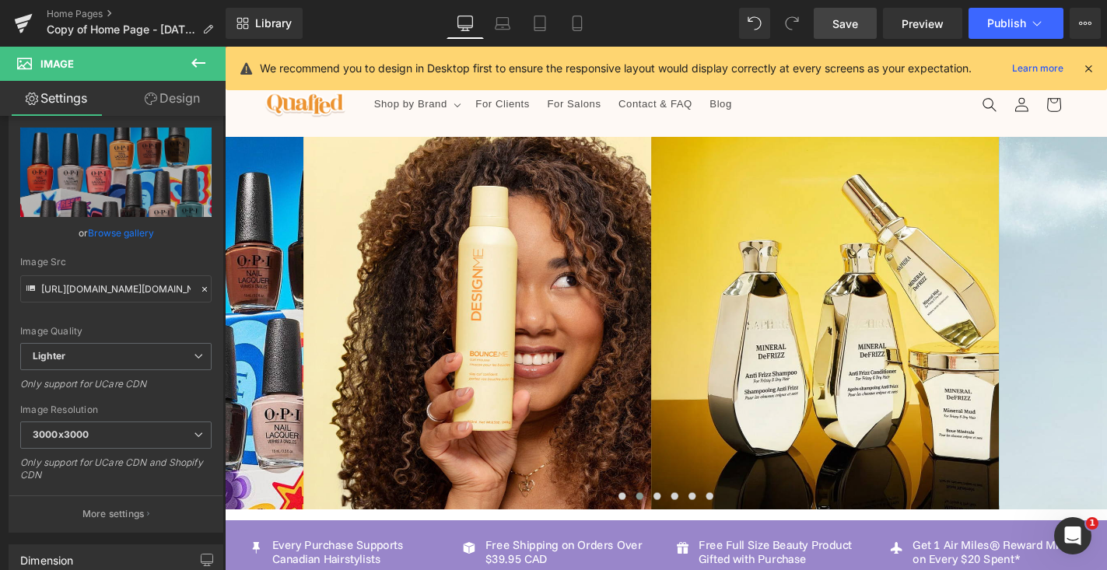
scroll to position [0, 0]
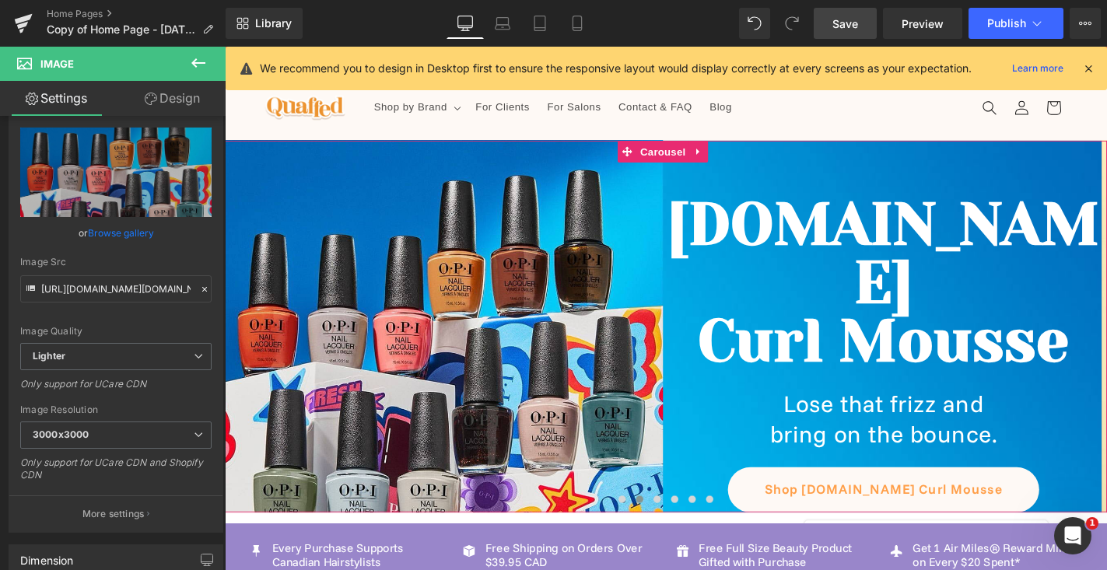
click at [1011, 518] on div "Image [DOMAIN_NAME] Curl Mousse Heading Lose that frizz and bring on the bounce…" at bounding box center [692, 345] width 941 height 397
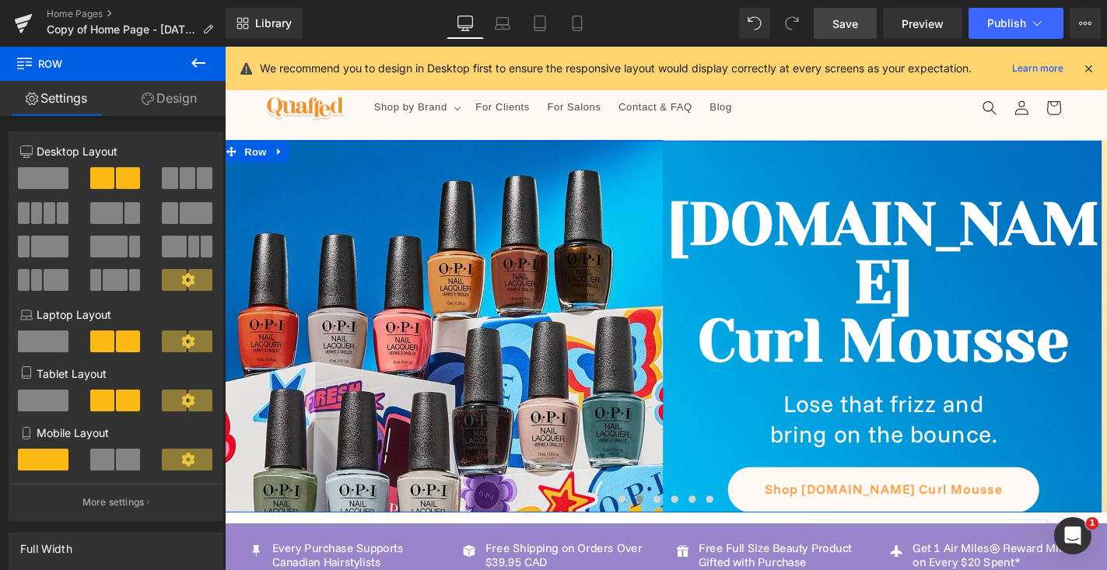
click at [183, 103] on link "Design" at bounding box center [169, 98] width 113 height 35
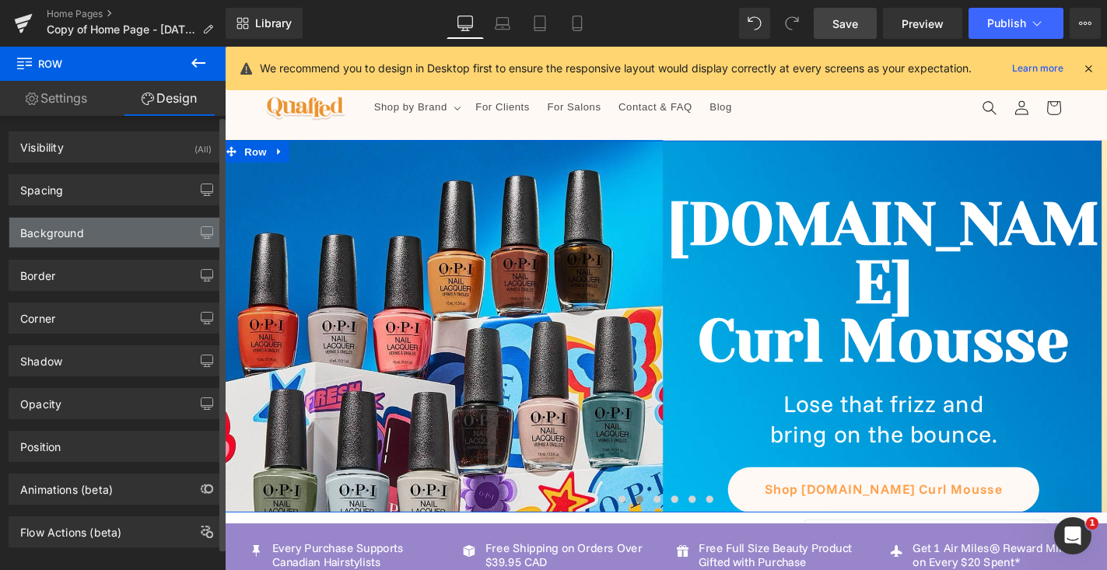
click at [130, 244] on div "Background" at bounding box center [115, 233] width 213 height 30
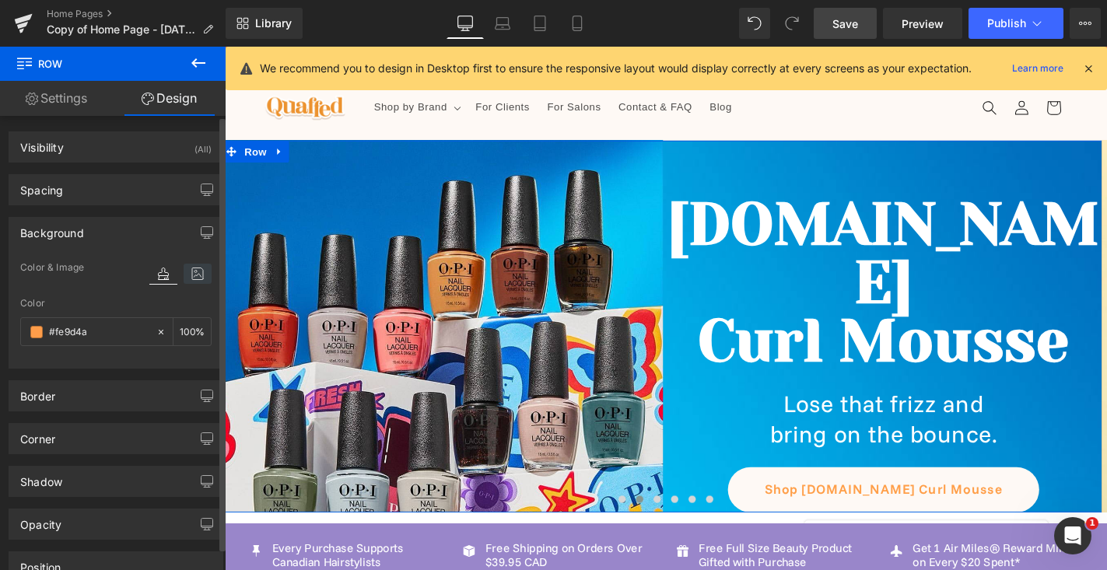
click at [200, 279] on icon at bounding box center [198, 274] width 28 height 20
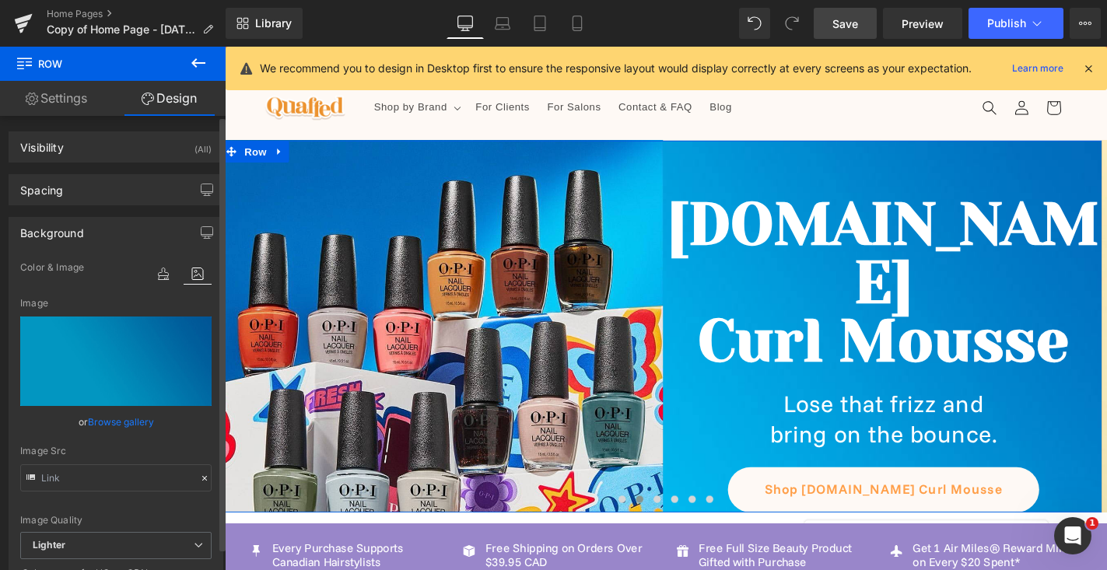
click at [152, 285] on div at bounding box center [180, 289] width 62 height 10
click at [157, 277] on icon at bounding box center [163, 274] width 28 height 20
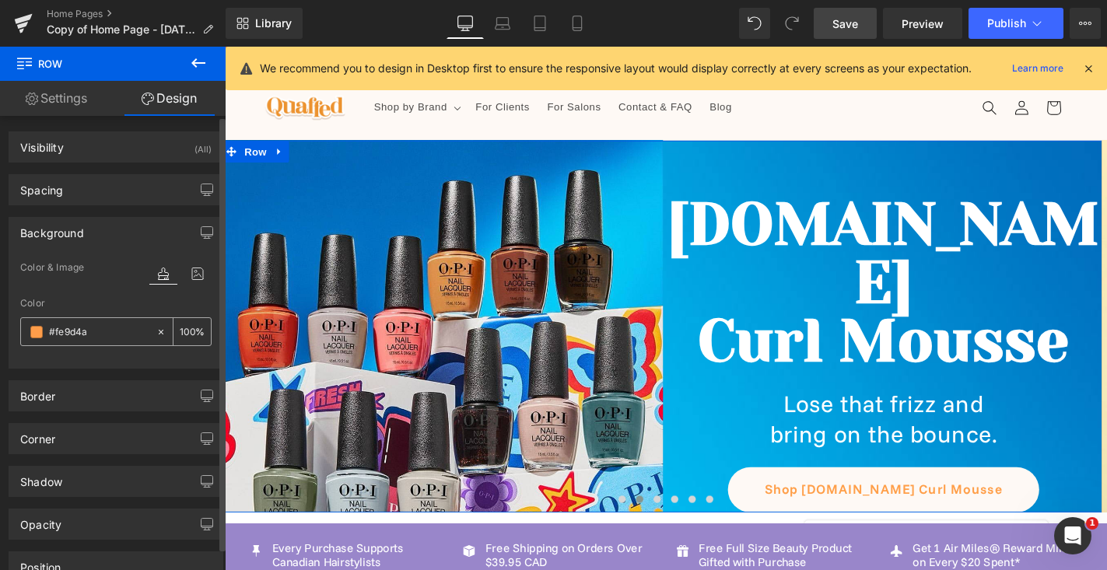
click at [159, 332] on icon at bounding box center [161, 331] width 5 height 5
click at [192, 272] on icon at bounding box center [198, 274] width 28 height 20
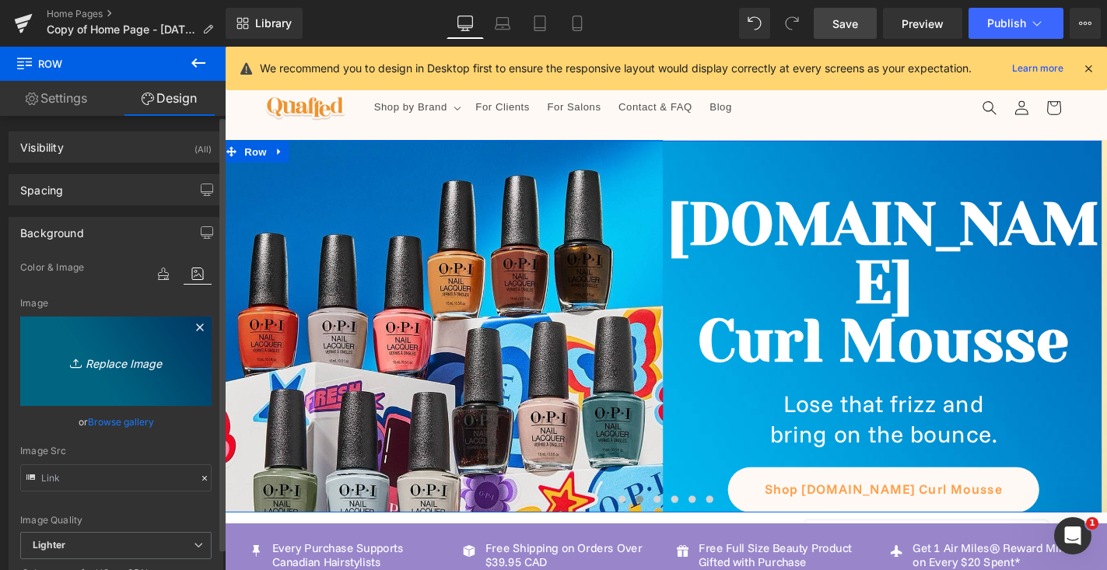
click at [121, 356] on icon "Replace Image" at bounding box center [116, 361] width 124 height 19
click at [164, 373] on link "Replace Image" at bounding box center [115, 361] width 191 height 89
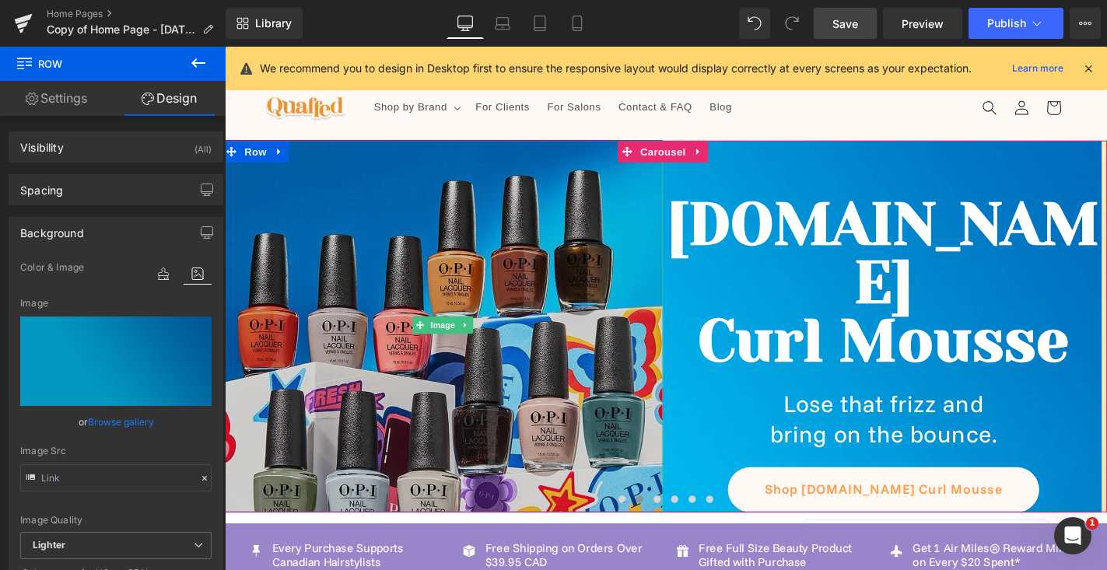
type input "C:\fakepath\opi fall [DATE] banner background.jpg"
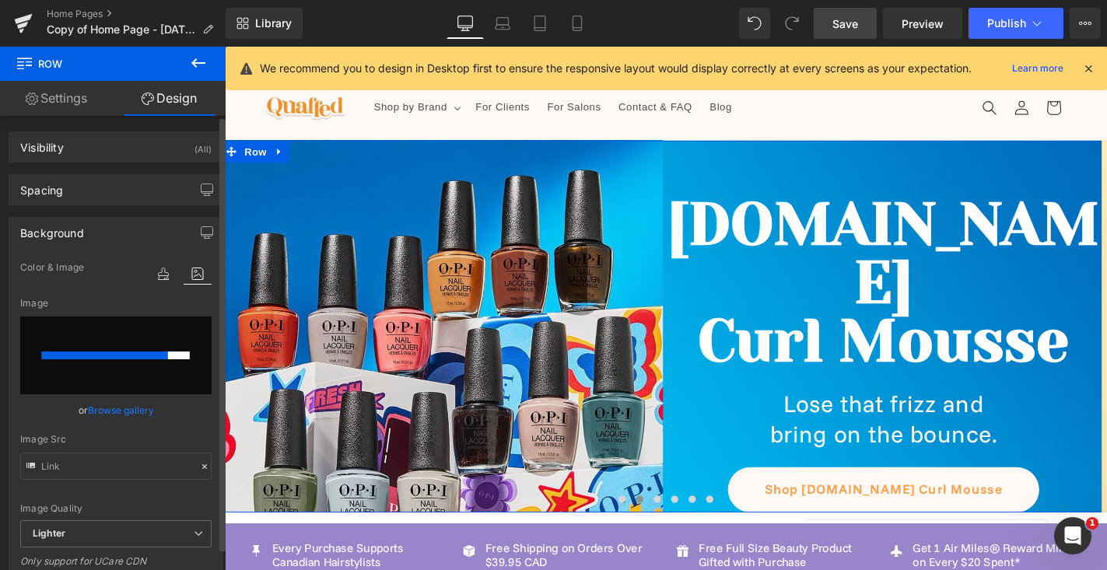
click at [105, 405] on link "Browse gallery" at bounding box center [121, 410] width 66 height 27
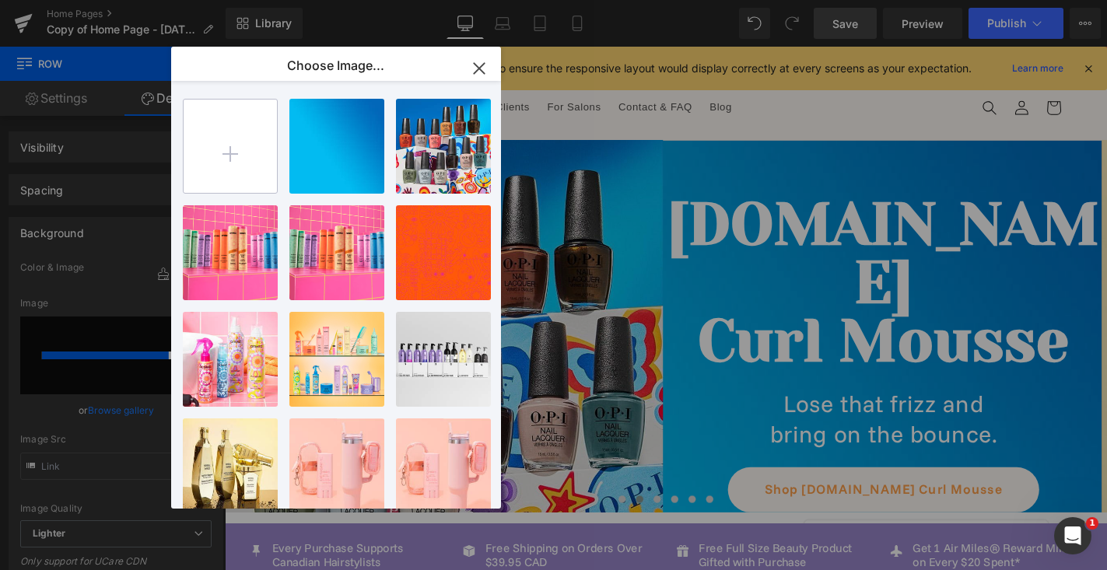
click at [252, 158] on input "file" at bounding box center [230, 146] width 93 height 93
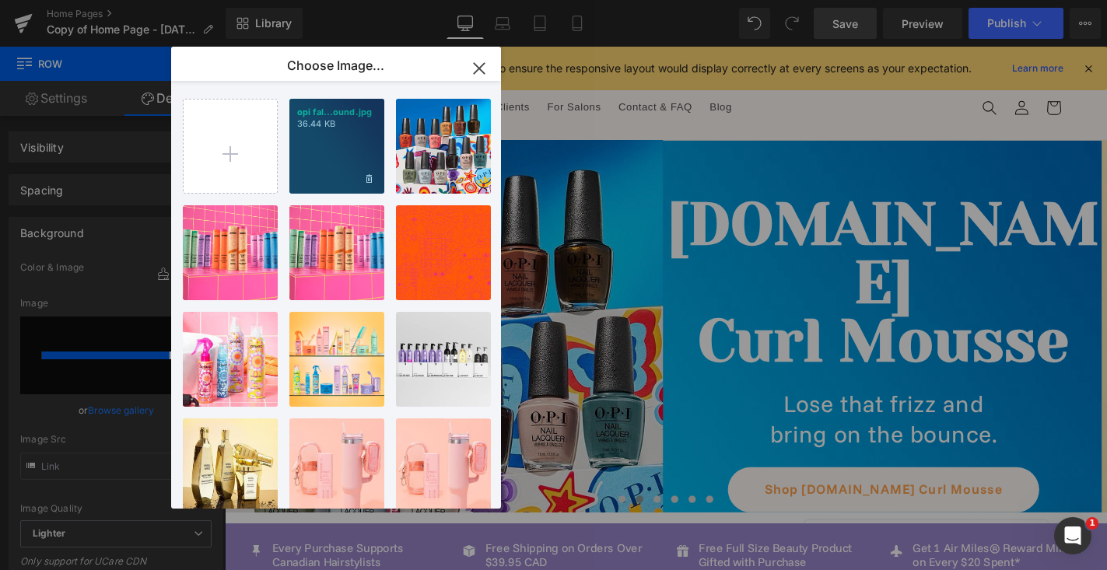
type input "C:\fakepath\opi fall [DATE] banner background.jpg"
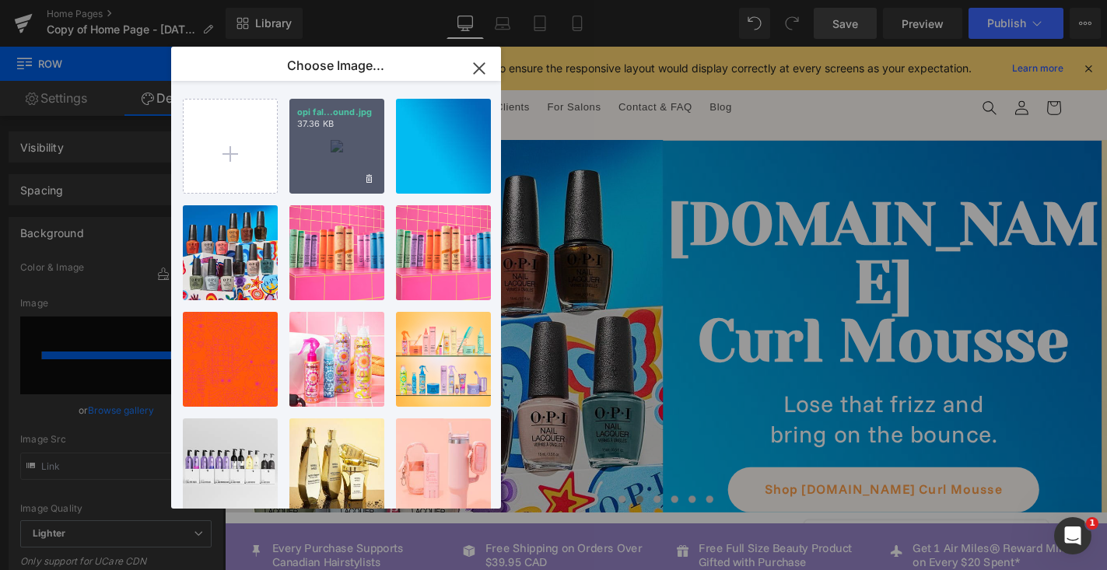
click at [317, 156] on div "opi fal...ound.jpg 37.36 KB" at bounding box center [336, 146] width 95 height 95
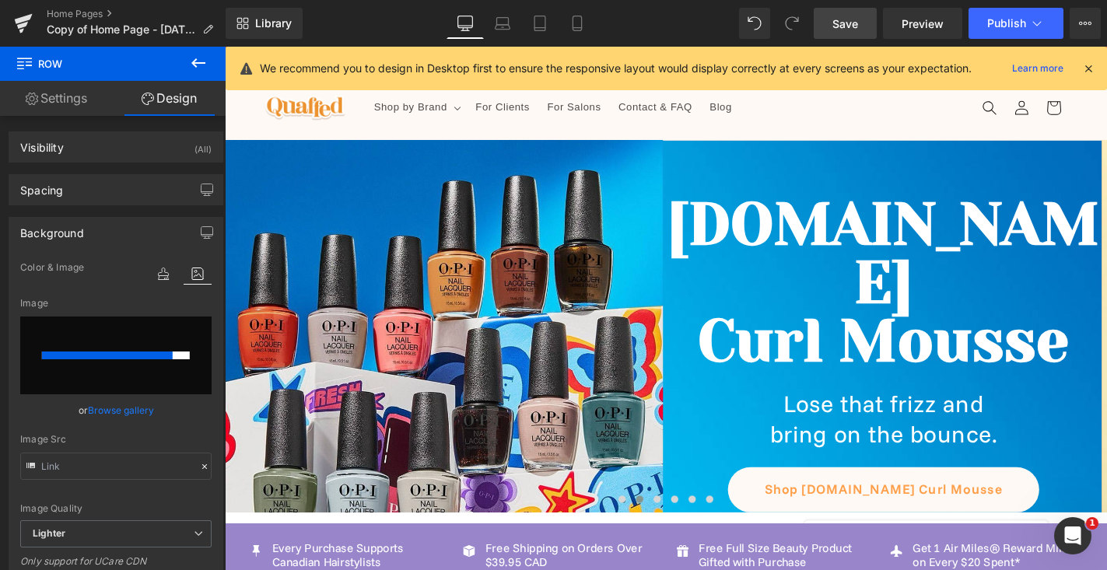
click at [856, 21] on span "Save" at bounding box center [846, 24] width 26 height 16
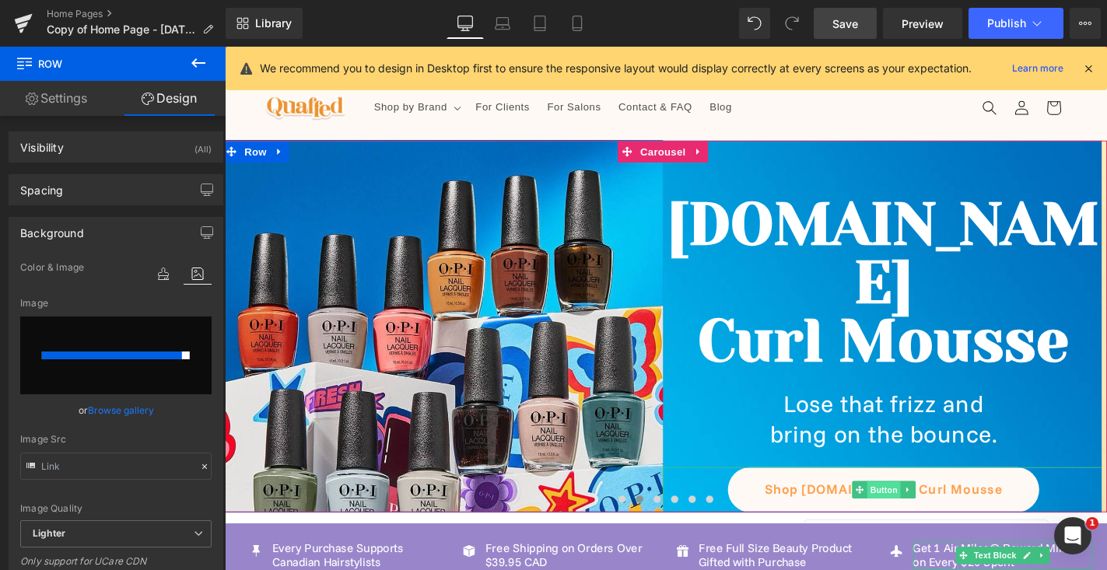
click at [926, 511] on span "Button" at bounding box center [928, 520] width 36 height 19
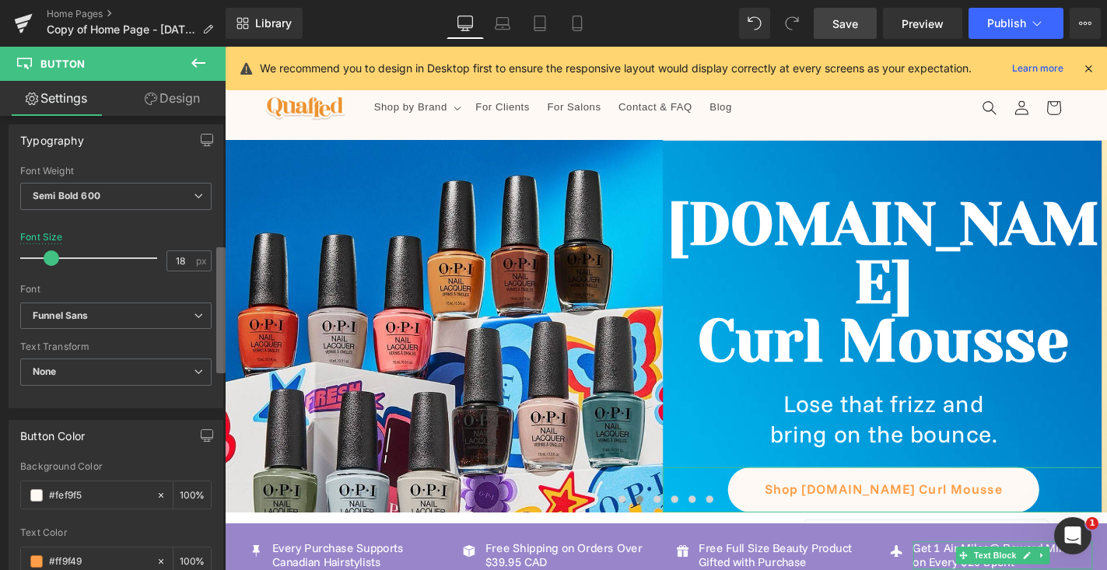
scroll to position [616, 0]
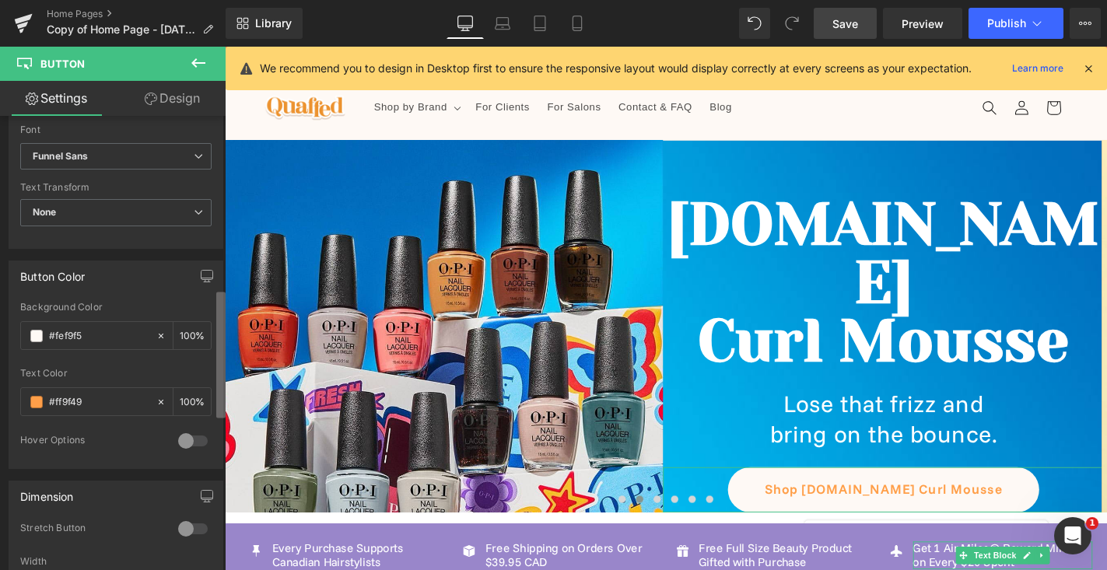
click at [221, 406] on b at bounding box center [220, 356] width 9 height 126
drag, startPoint x: 98, startPoint y: 402, endPoint x: 0, endPoint y: 370, distance: 103.1
click at [0, 370] on div "Button Color rgb(254, 249, 245) Background Color #fef9f5 100 % rgba(255, 159, 7…" at bounding box center [116, 359] width 233 height 220
paste input "0168b7"
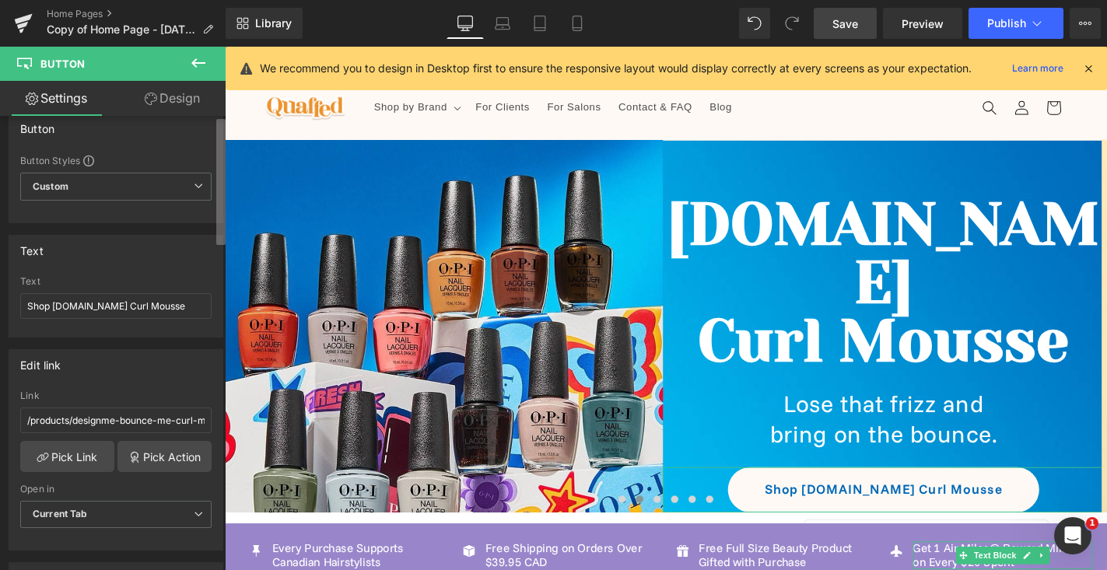
scroll to position [0, 0]
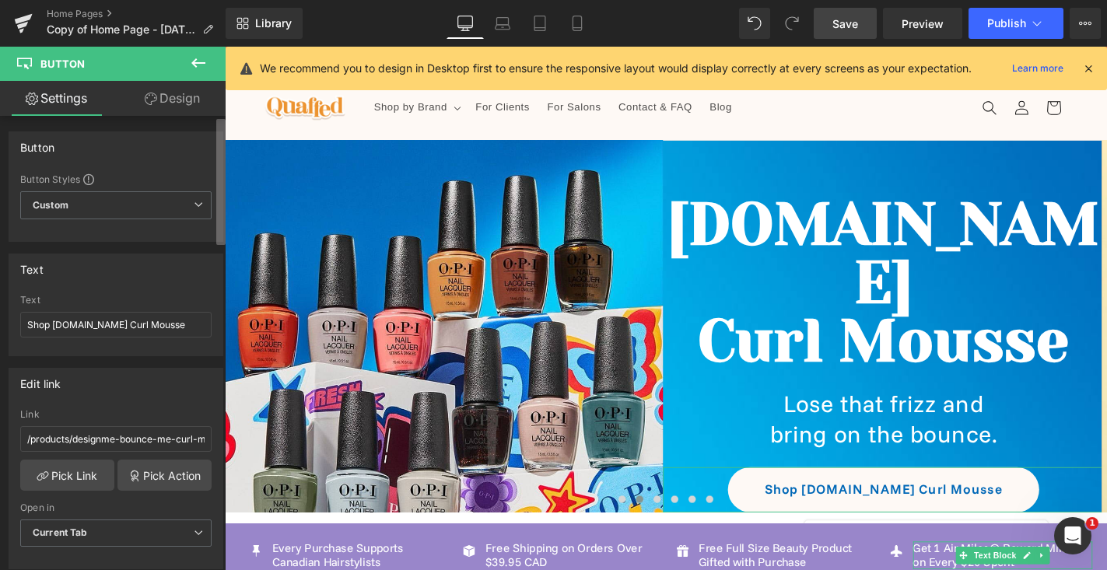
click at [219, 184] on b at bounding box center [220, 182] width 9 height 126
type input "0168b7"
click at [840, 31] on span "Save" at bounding box center [846, 24] width 26 height 16
